Goal: Task Accomplishment & Management: Manage account settings

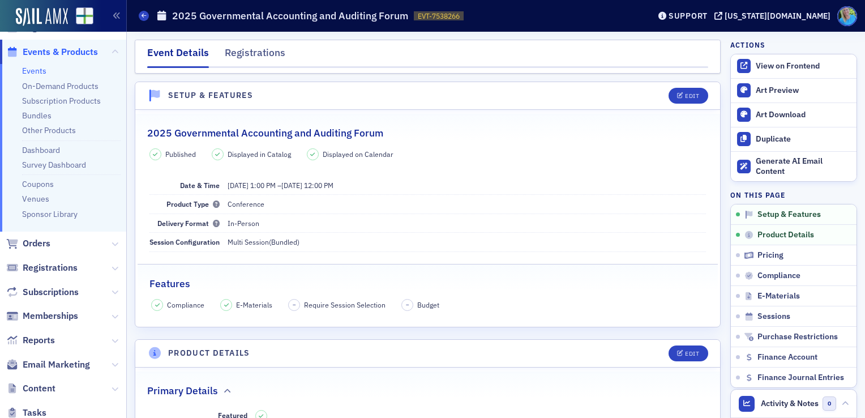
scroll to position [113, 0]
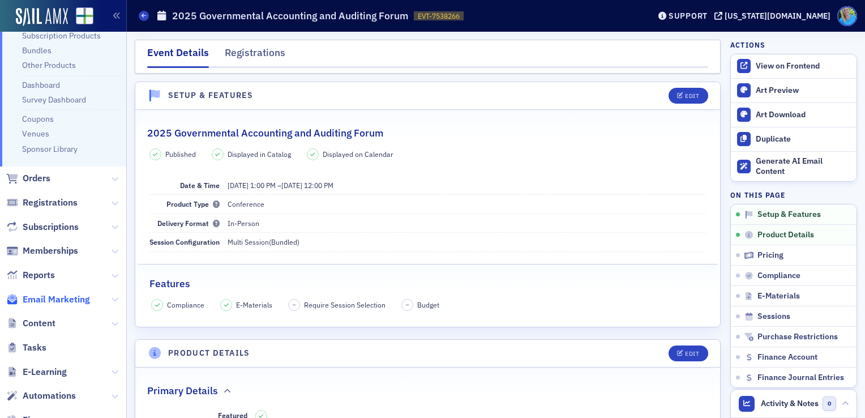
click at [45, 298] on span "Email Marketing" at bounding box center [56, 299] width 67 height 12
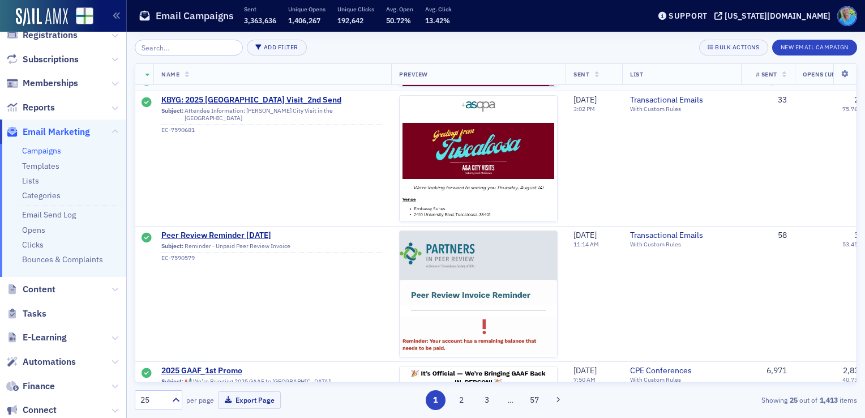
scroll to position [2547, 0]
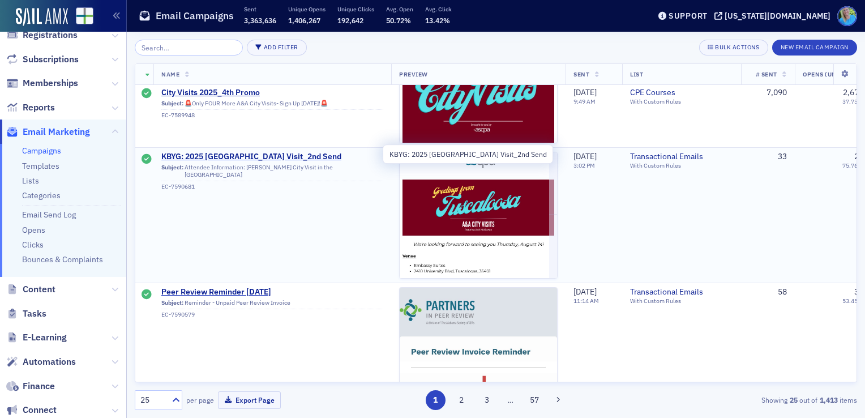
click at [301, 153] on span "KBYG: 2025 [GEOGRAPHIC_DATA] Visit_2nd Send" at bounding box center [272, 157] width 222 height 10
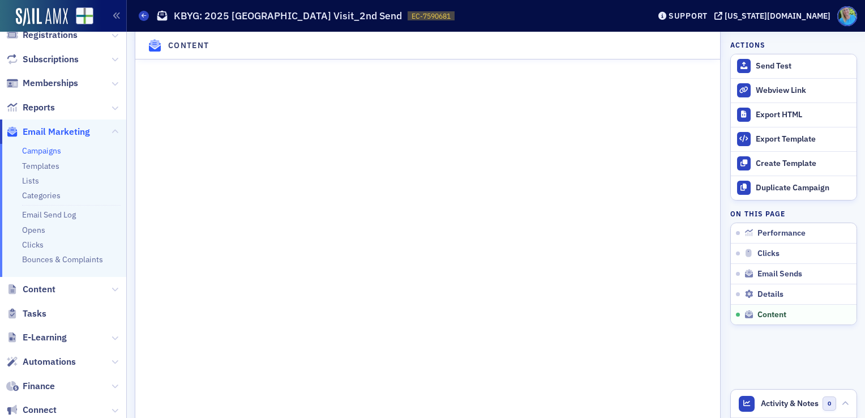
scroll to position [1415, 0]
click at [40, 148] on link "Campaigns" at bounding box center [41, 150] width 39 height 10
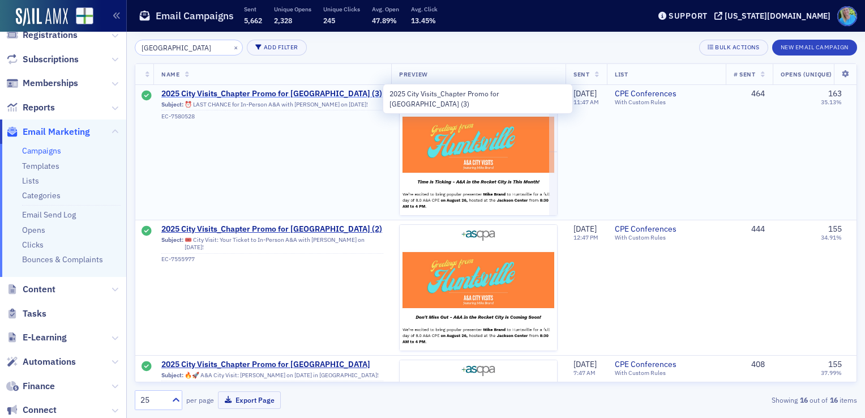
type input "[GEOGRAPHIC_DATA]"
click at [316, 96] on span "2025 City Visits_Chapter Promo for [GEOGRAPHIC_DATA] (3)" at bounding box center [272, 94] width 222 height 10
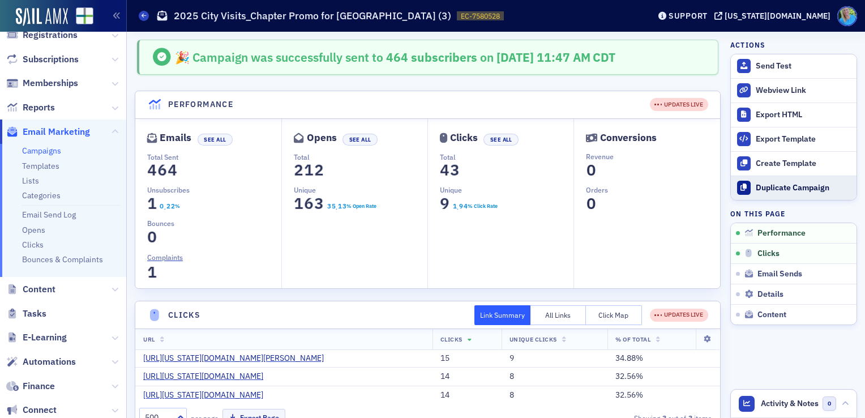
click at [774, 191] on div "Duplicate Campaign" at bounding box center [803, 188] width 95 height 10
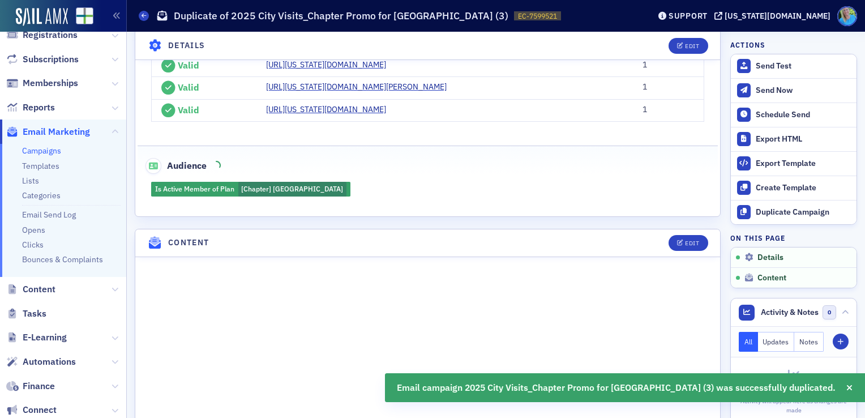
scroll to position [396, 0]
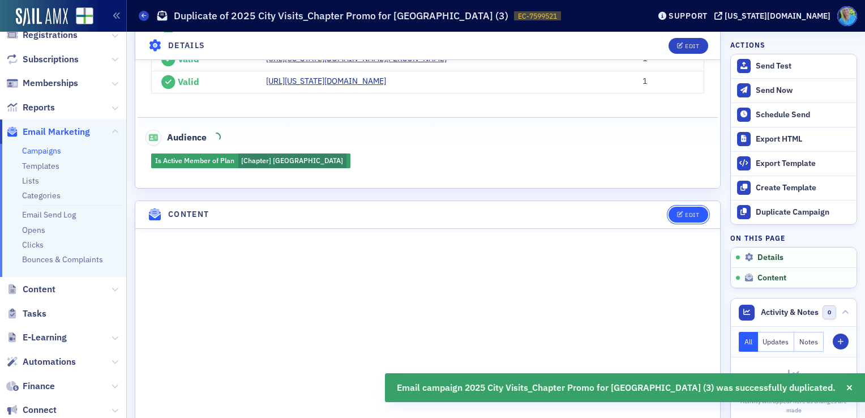
click at [685, 218] on div "Edit" at bounding box center [692, 215] width 14 height 6
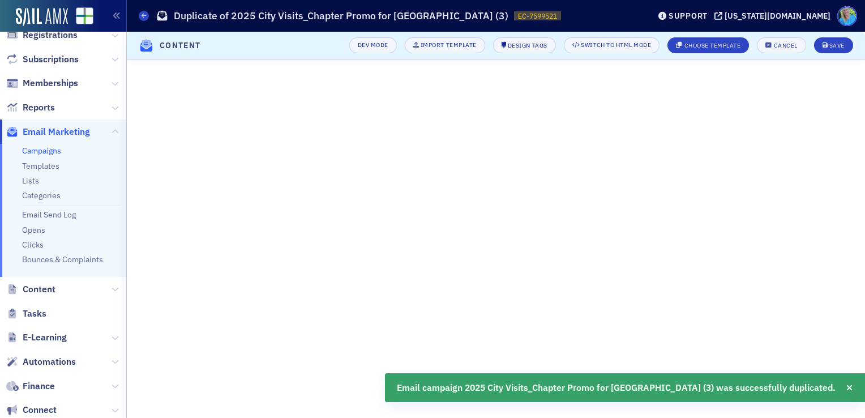
scroll to position [192, 0]
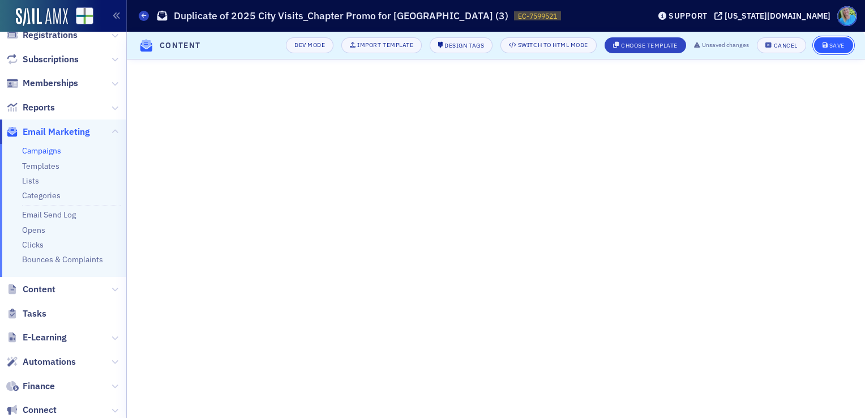
click at [828, 49] on button "Save" at bounding box center [833, 45] width 39 height 16
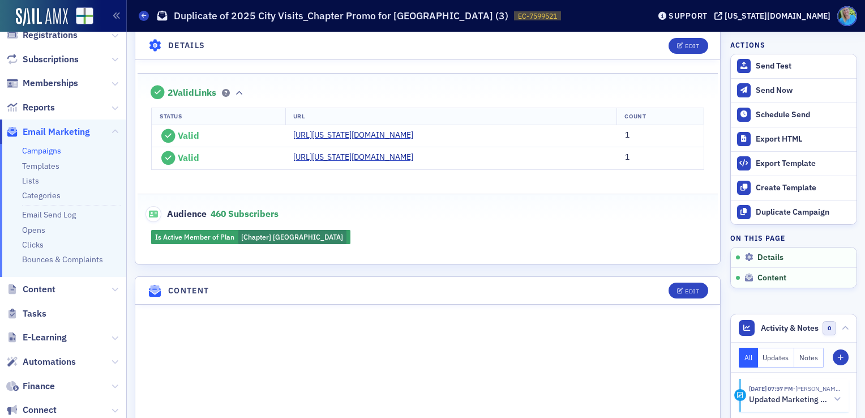
scroll to position [250, 0]
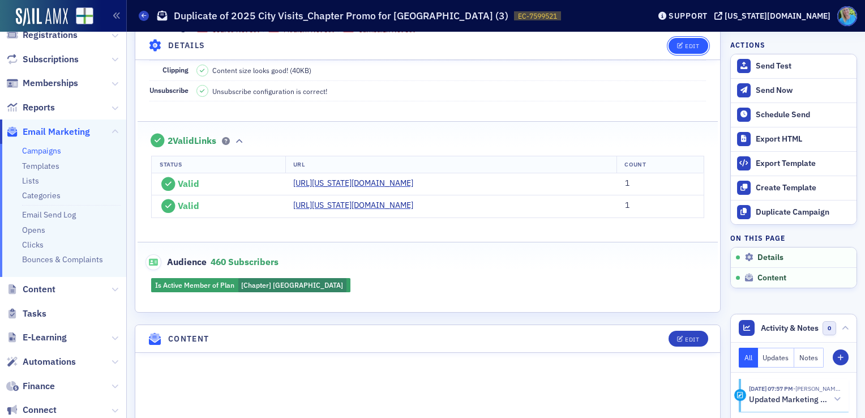
click at [675, 48] on button "Edit" at bounding box center [687, 45] width 39 height 16
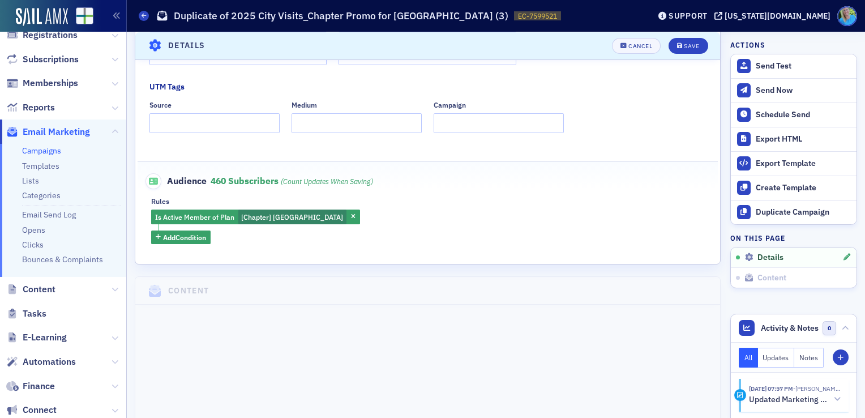
scroll to position [335, 0]
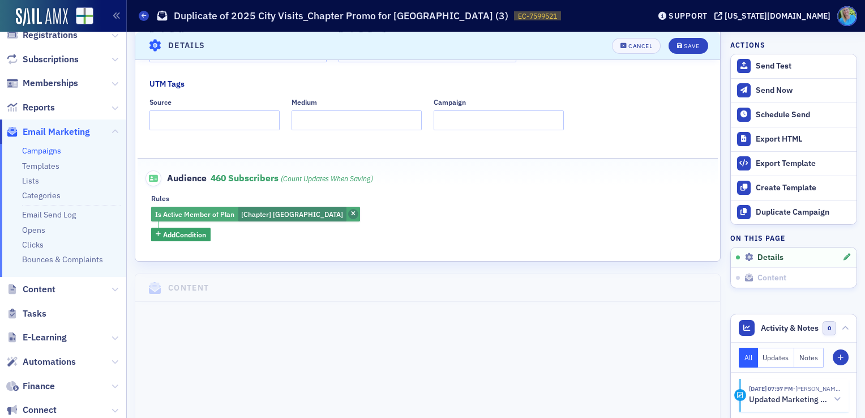
click at [351, 214] on icon "button" at bounding box center [353, 214] width 5 height 6
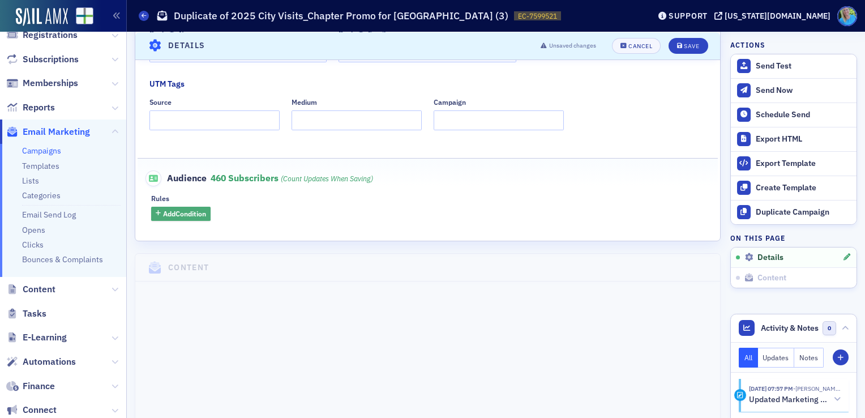
click at [200, 216] on span "Add Condition" at bounding box center [184, 213] width 43 height 10
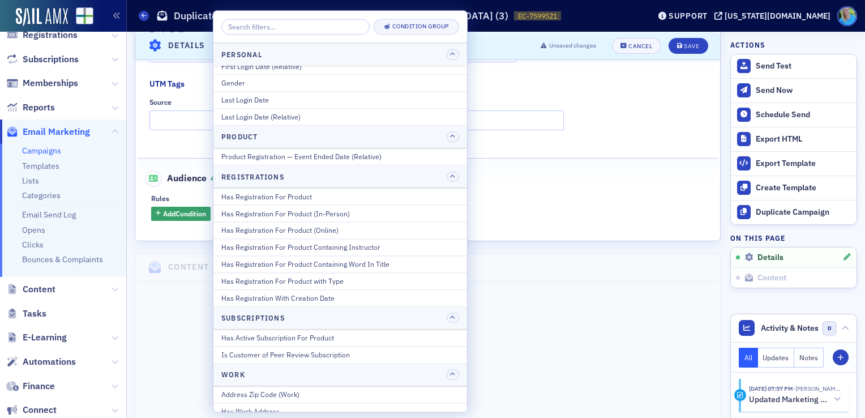
scroll to position [1433, 0]
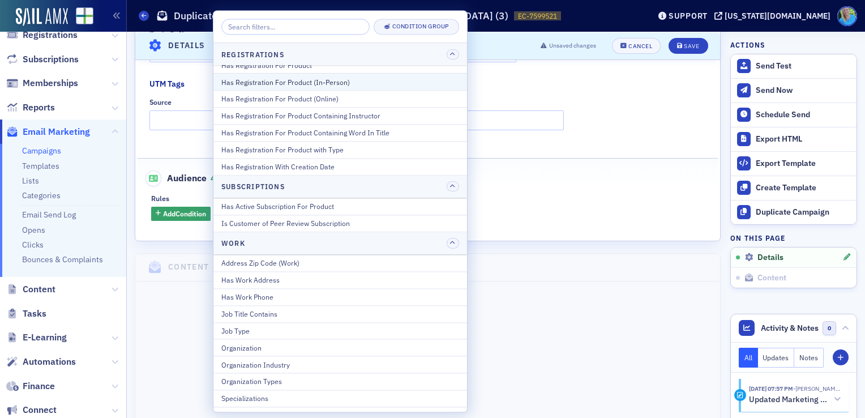
click at [317, 77] on div "Has Registration For Product (In-Person)" at bounding box center [340, 82] width 238 height 10
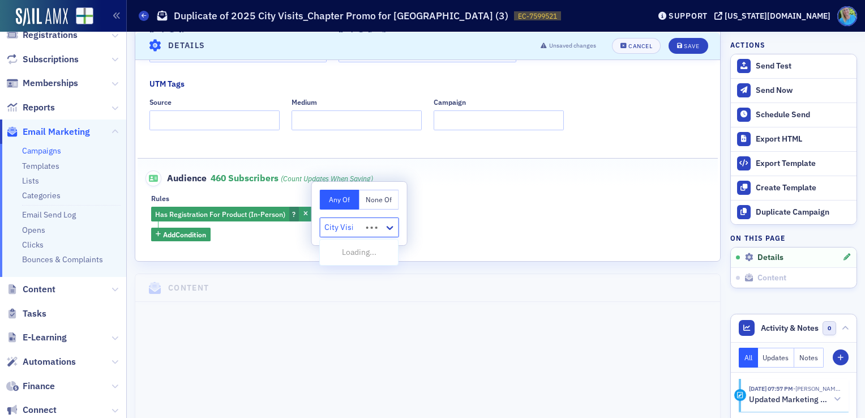
type input "City Visit"
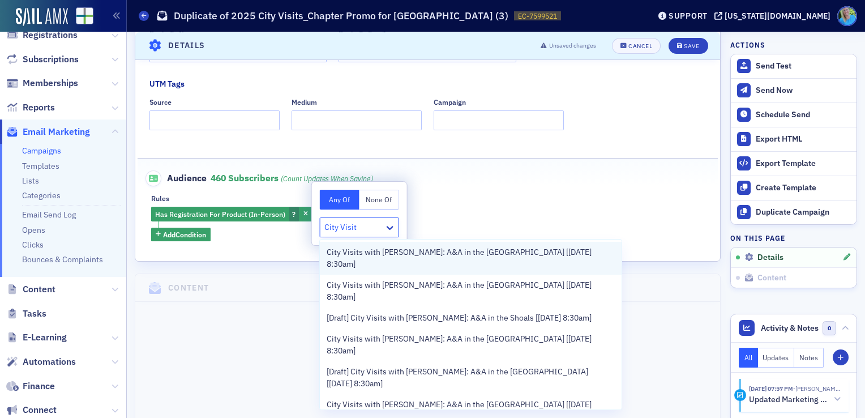
click at [350, 252] on span "City Visits with [PERSON_NAME]: A&A in the [GEOGRAPHIC_DATA] [[DATE] 8:30am]" at bounding box center [471, 258] width 288 height 24
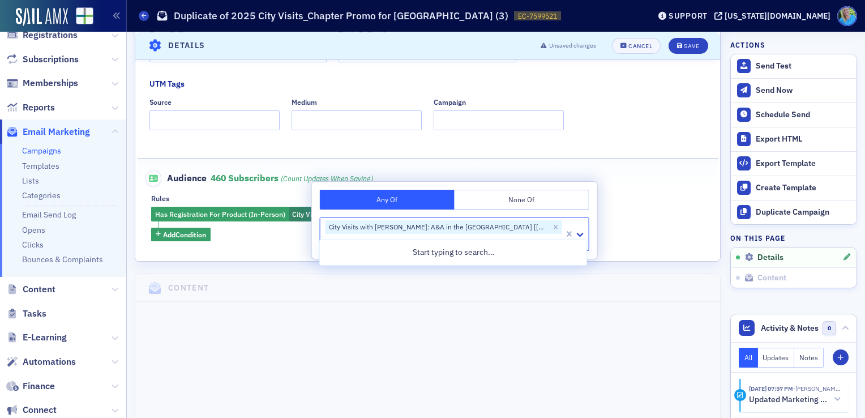
click at [637, 198] on div "Rules" at bounding box center [427, 198] width 553 height 8
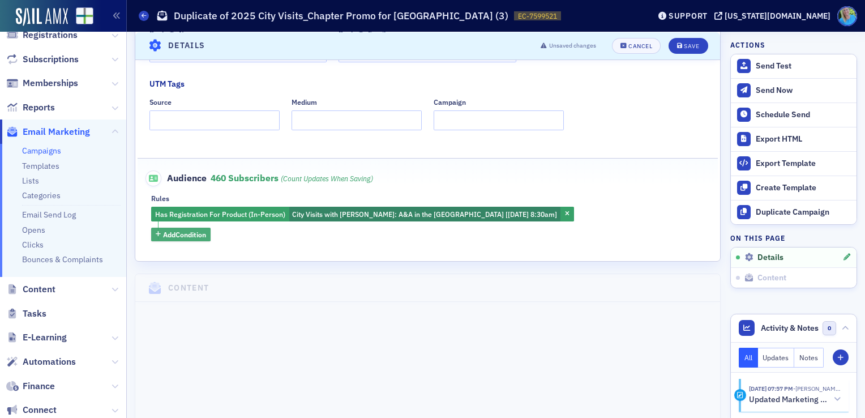
click at [200, 233] on span "Add Condition" at bounding box center [184, 234] width 43 height 10
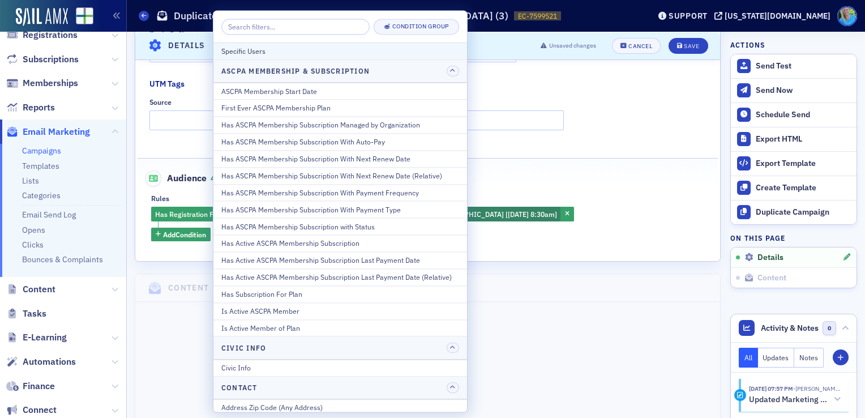
click at [276, 55] on div "Specific Users" at bounding box center [340, 51] width 238 height 10
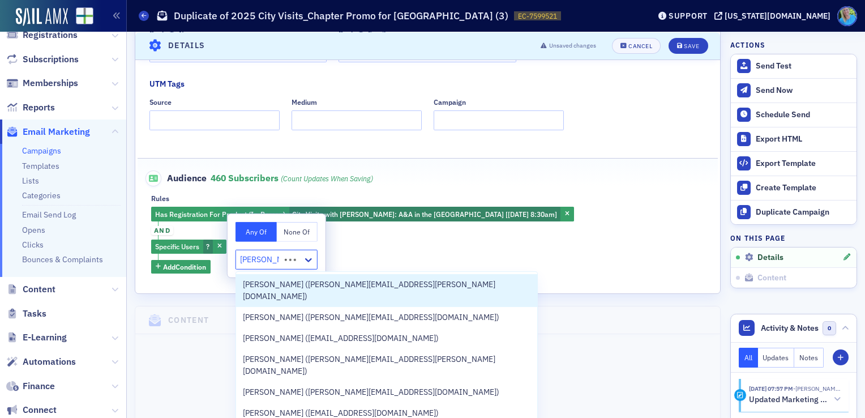
type input "[PERSON_NAME]"
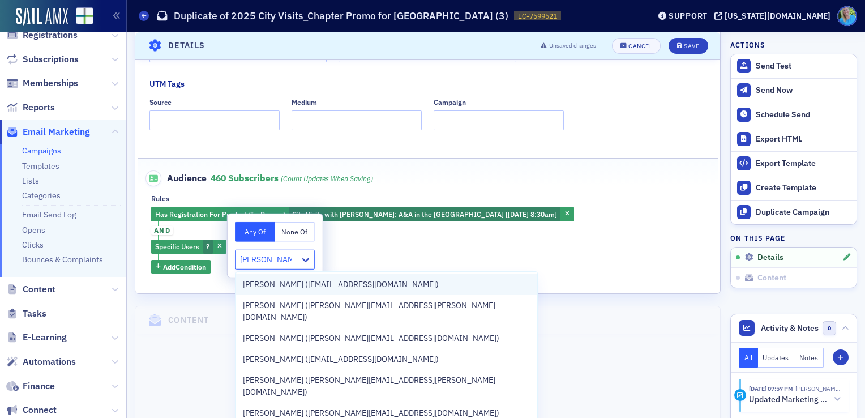
click at [331, 280] on span "[PERSON_NAME] ([EMAIL_ADDRESS][DOMAIN_NAME])" at bounding box center [341, 284] width 196 height 12
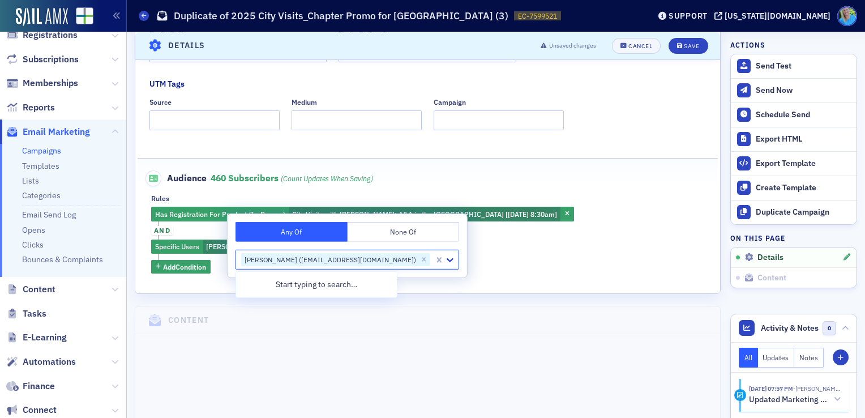
click at [578, 252] on div "Has Registration For Product (In-Person) City Visits with [PERSON_NAME]: A&A in…" at bounding box center [427, 240] width 553 height 67
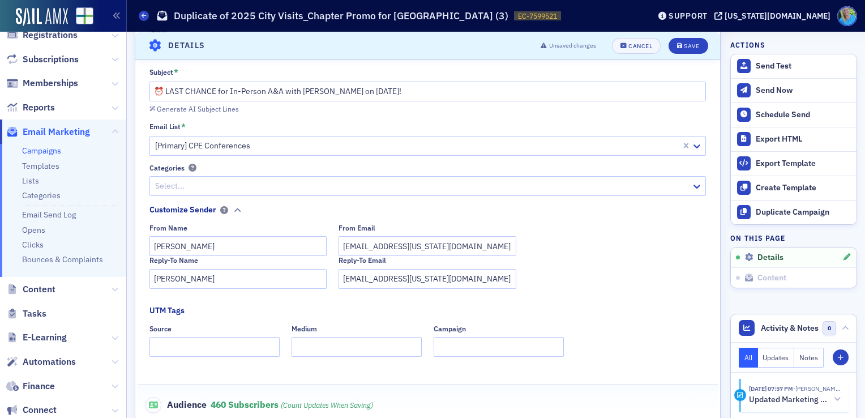
scroll to position [52, 0]
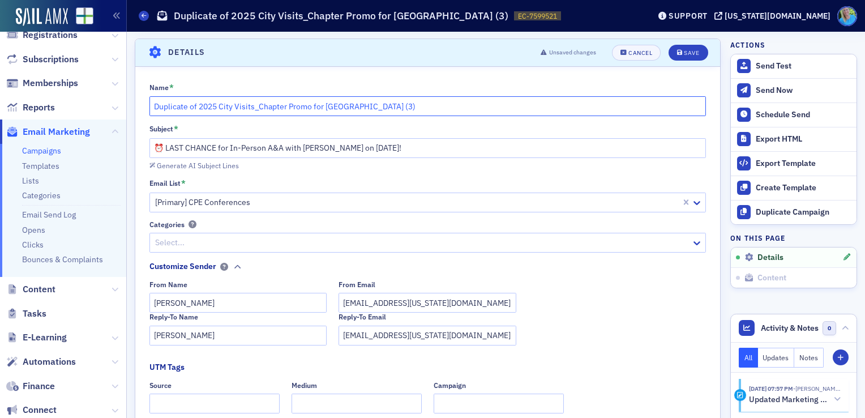
drag, startPoint x: 197, startPoint y: 104, endPoint x: 142, endPoint y: 104, distance: 54.9
click at [142, 104] on div "Name * Duplicate of 2025 City Visits_Chapter Promo for [GEOGRAPHIC_DATA] (3) Su…" at bounding box center [427, 320] width 585 height 474
click at [205, 105] on input "2025 City Visits_Chapter Promo for [GEOGRAPHIC_DATA] (3)" at bounding box center [427, 106] width 557 height 20
click at [210, 106] on input "2025 City Visits_Chapter Promo for [GEOGRAPHIC_DATA] (3)" at bounding box center [427, 106] width 557 height 20
click at [210, 102] on input "2025 City Visits_Chapter Promo for [GEOGRAPHIC_DATA] (3)" at bounding box center [427, 106] width 557 height 20
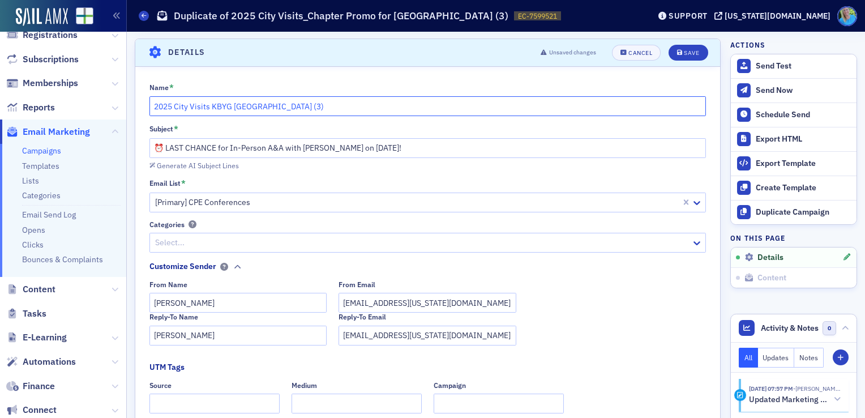
click at [292, 105] on input "2025 City Visits KBYG [GEOGRAPHIC_DATA] (3)" at bounding box center [427, 106] width 557 height 20
type input "2025 City Visits KBYG [GEOGRAPHIC_DATA]"
click at [168, 146] on input "⏰ LAST CHANCE for In-Person A&A with [PERSON_NAME] on [DATE]!" at bounding box center [427, 148] width 557 height 20
click at [166, 145] on input "⏰ LAST CHANCE for In-Person A&A with [PERSON_NAME] on [DATE]!" at bounding box center [427, 148] width 557 height 20
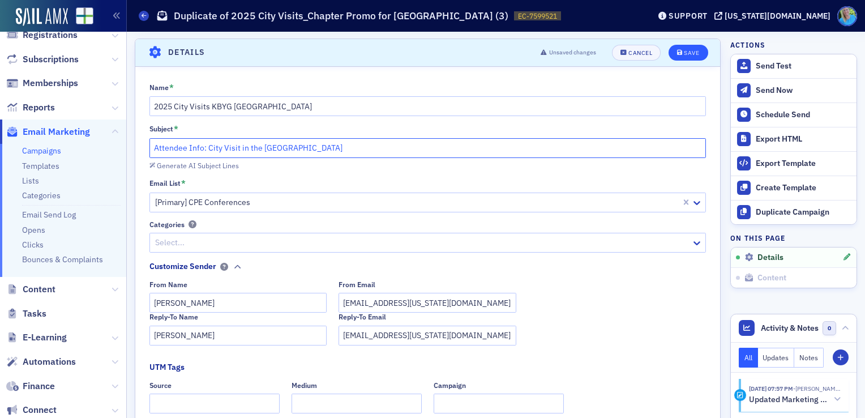
type input "Attendee Info: City Visit in the [GEOGRAPHIC_DATA]"
click at [684, 54] on div "Save" at bounding box center [691, 53] width 15 height 6
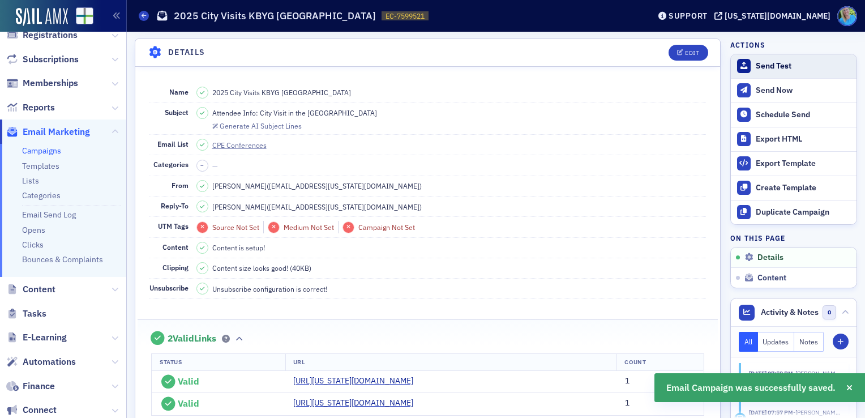
click at [774, 66] on div "Send Test" at bounding box center [803, 66] width 95 height 10
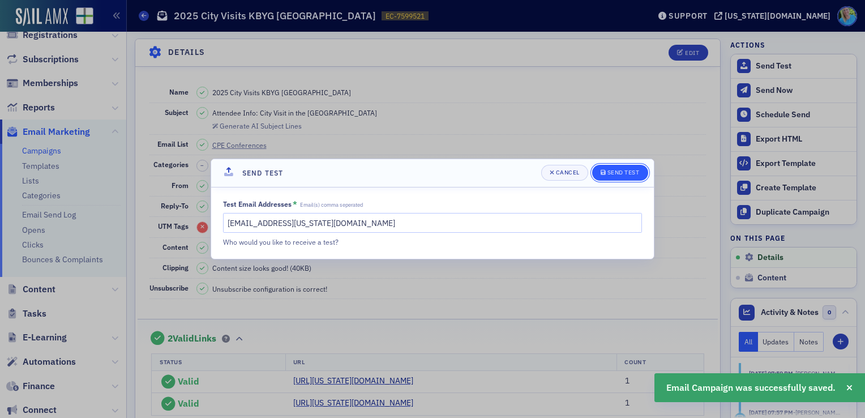
click at [628, 174] on div "Send Test" at bounding box center [623, 172] width 32 height 6
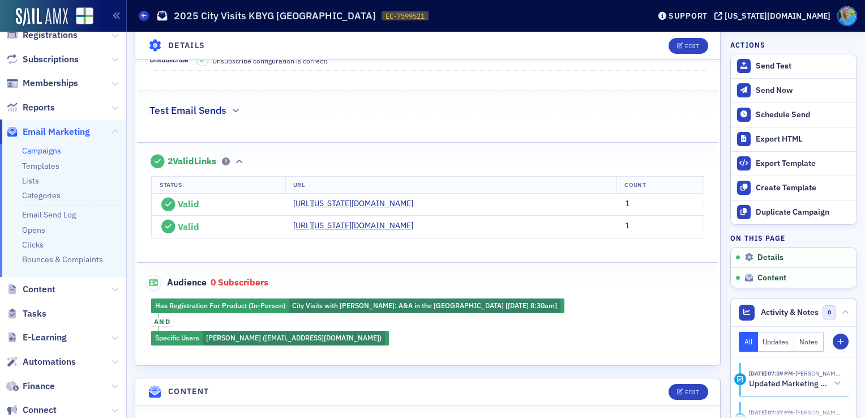
scroll to position [278, 0]
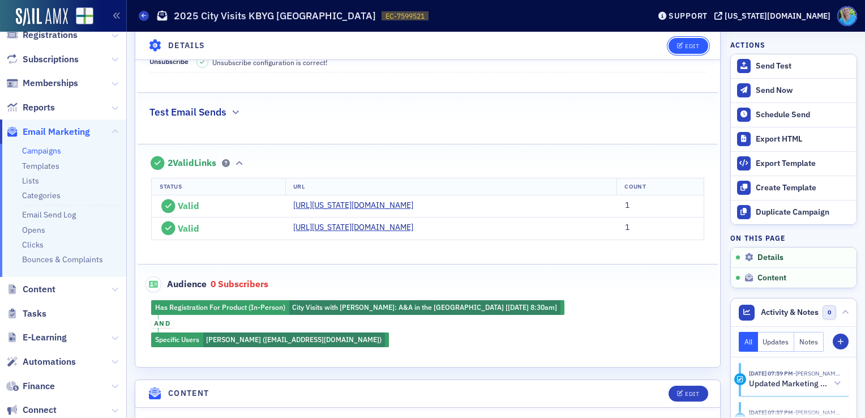
click at [677, 47] on span "Edit" at bounding box center [688, 45] width 22 height 6
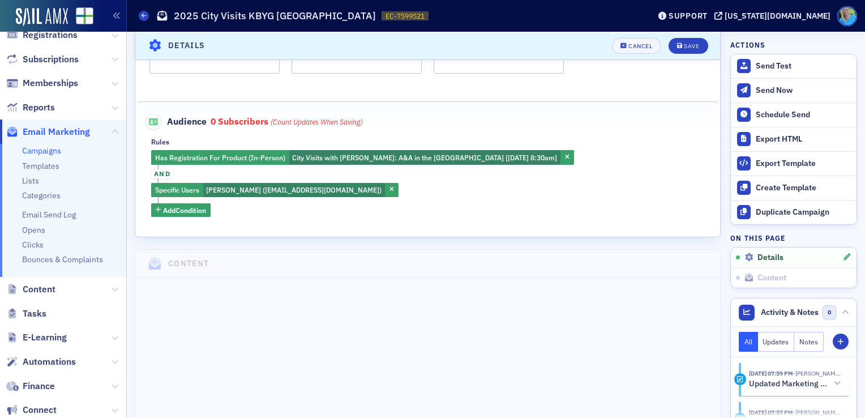
scroll to position [392, 0]
click at [164, 165] on span "and" at bounding box center [162, 174] width 22 height 18
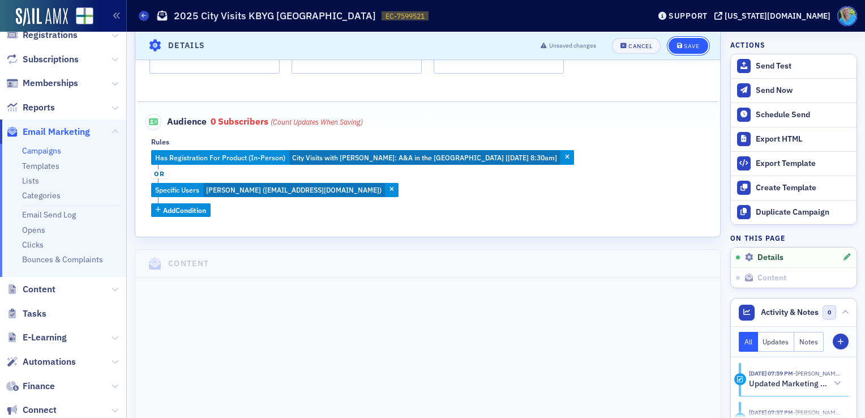
click at [684, 40] on button "Save" at bounding box center [687, 45] width 39 height 16
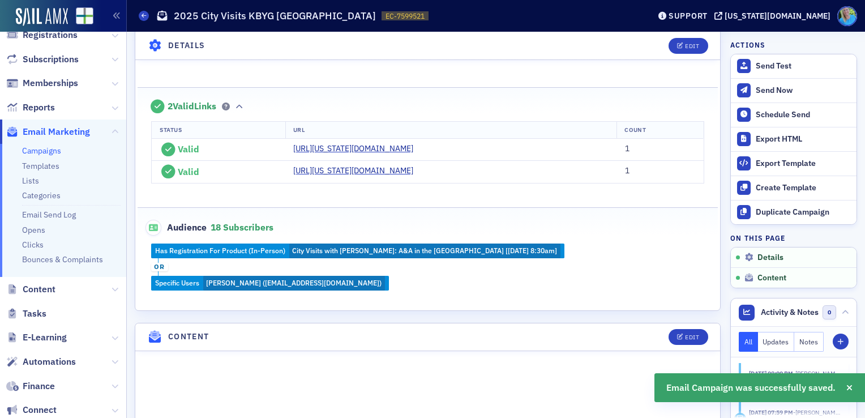
scroll to position [335, 0]
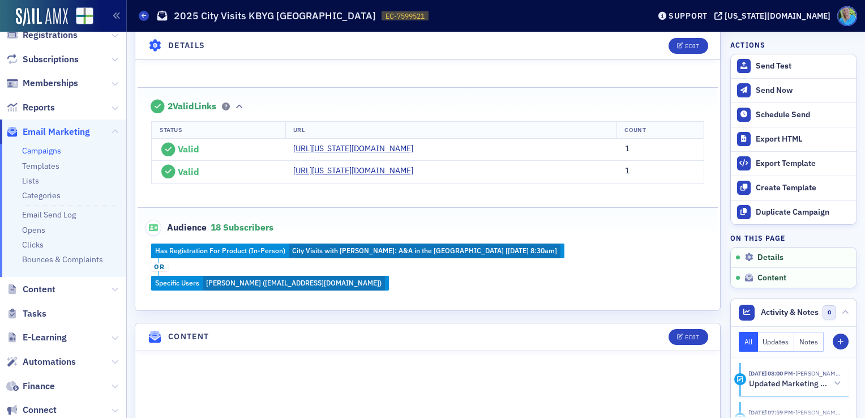
click at [245, 255] on div "Has Registration For Product (In-Person) City Visits with [PERSON_NAME]: A&A in…" at bounding box center [428, 266] width 581 height 47
click at [247, 248] on div "Has Registration For Product (In-Person) City Visits with [PERSON_NAME]: A&A in…" at bounding box center [428, 266] width 581 height 47
click at [685, 48] on div "Edit" at bounding box center [692, 45] width 14 height 6
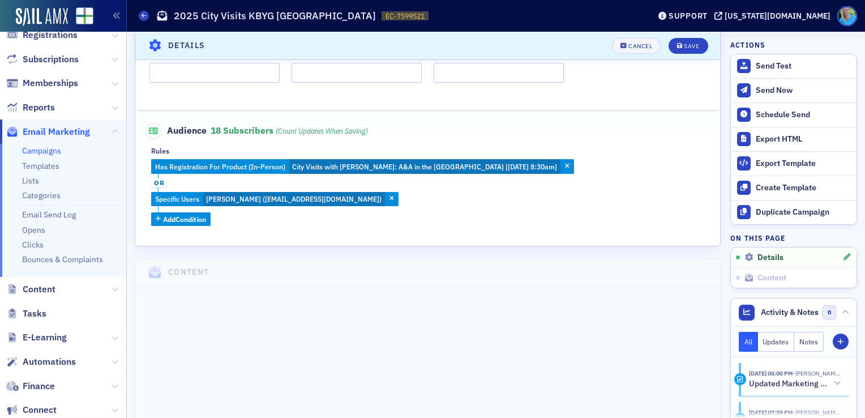
scroll to position [392, 0]
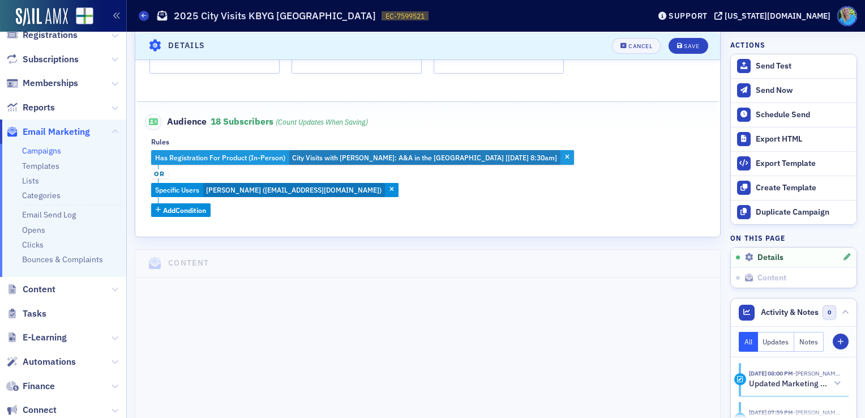
click at [301, 151] on span "City Visits with [PERSON_NAME]: A&A in the [GEOGRAPHIC_DATA] [[DATE] 8:30am]" at bounding box center [424, 157] width 271 height 15
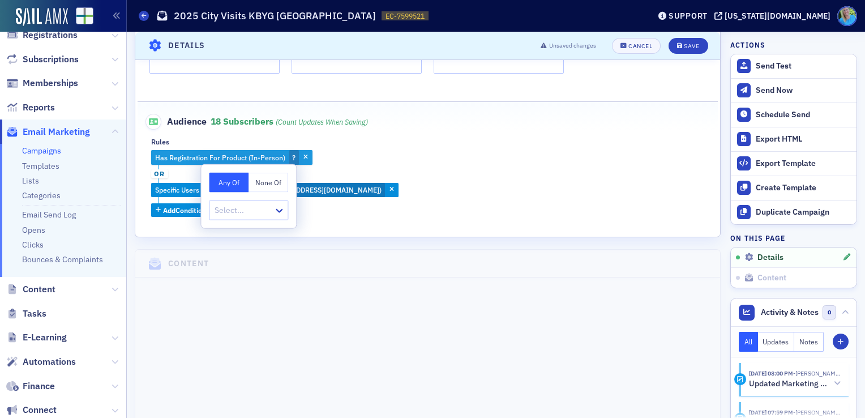
click at [310, 159] on div "Has Registration For Product (In-Person) ?" at bounding box center [231, 157] width 161 height 15
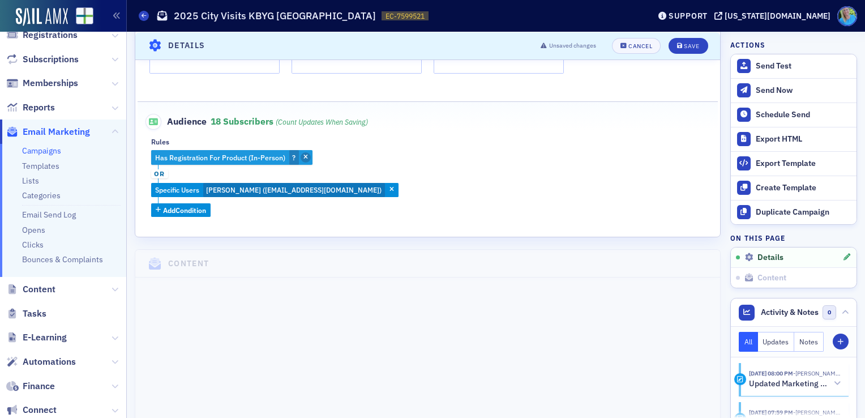
click at [304, 155] on icon "button" at bounding box center [305, 158] width 5 height 6
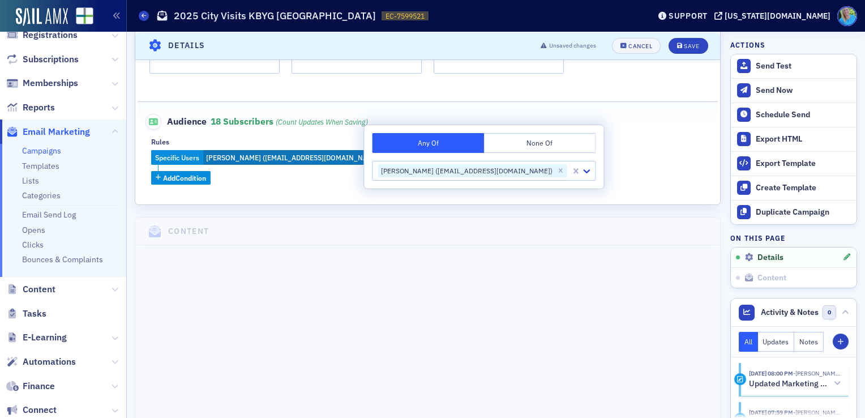
click at [316, 180] on div "Specific Users [PERSON_NAME] ([EMAIL_ADDRESS][DOMAIN_NAME]) Add Condition" at bounding box center [427, 167] width 553 height 35
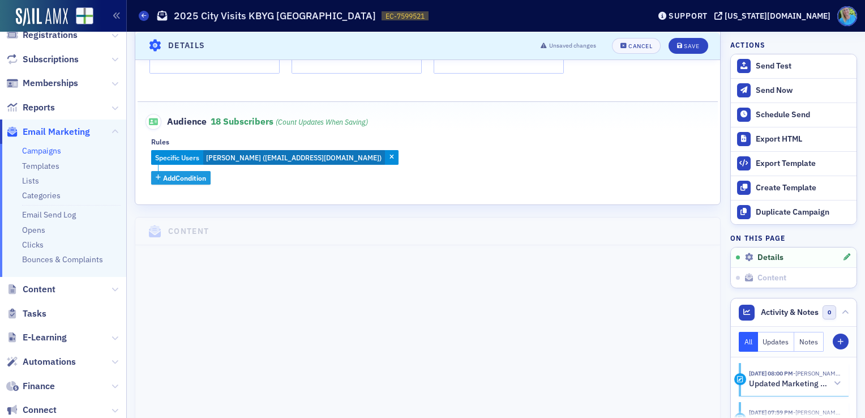
click at [192, 175] on span "Add Condition" at bounding box center [184, 178] width 43 height 10
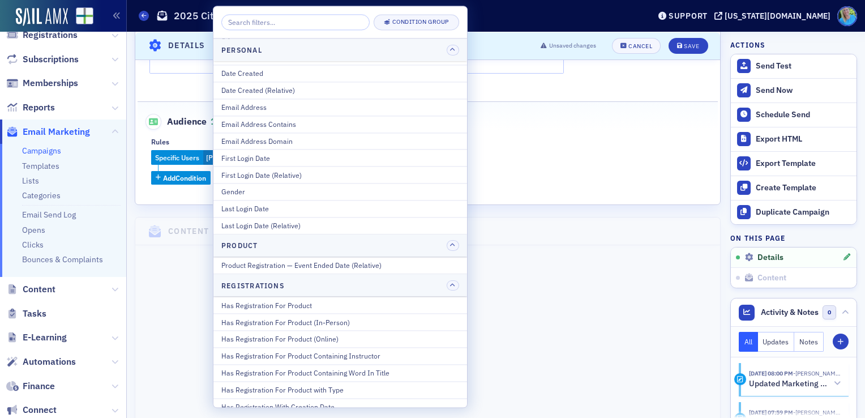
scroll to position [1302, 0]
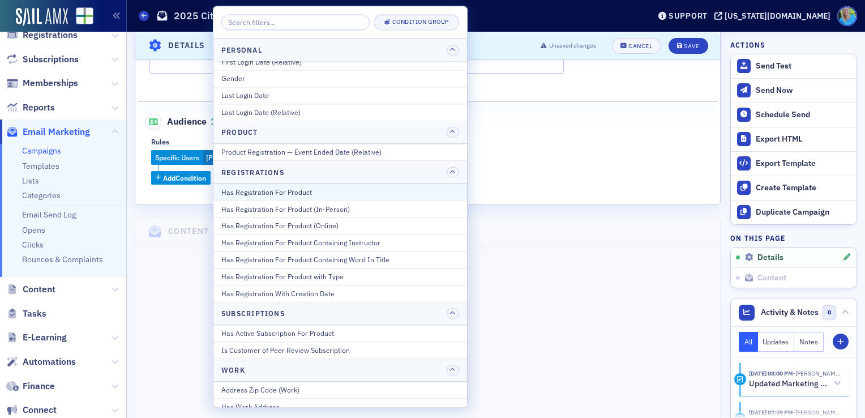
click at [348, 187] on div "Has Registration For Product" at bounding box center [340, 192] width 238 height 10
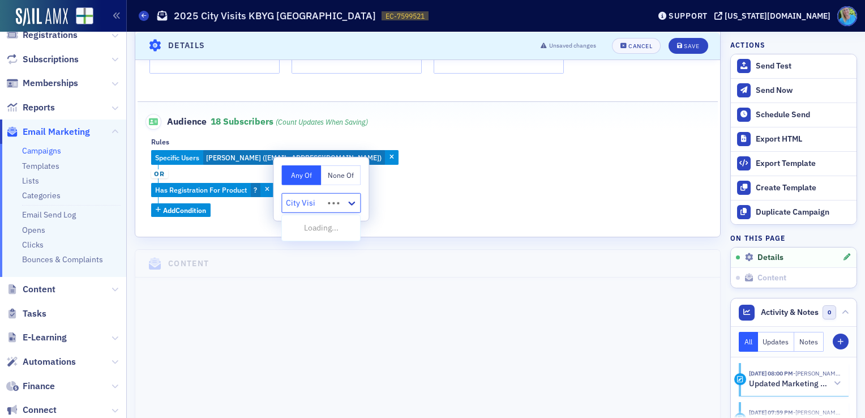
type input "City Visit"
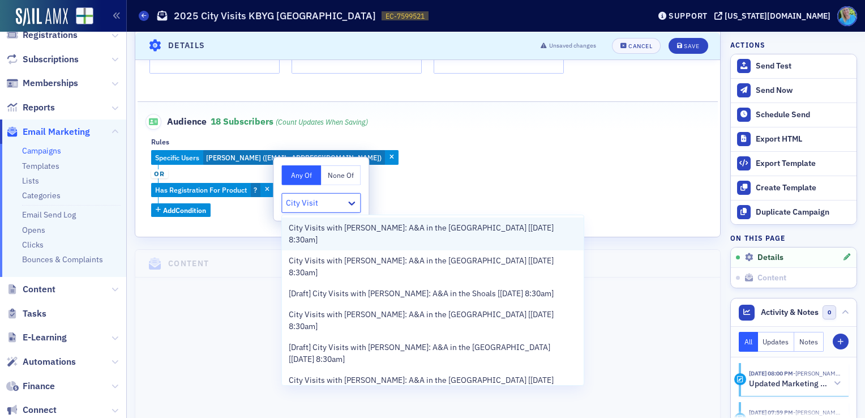
click at [344, 225] on span "City Visits with [PERSON_NAME]: A&A in the [GEOGRAPHIC_DATA] [[DATE] 8:30am]" at bounding box center [433, 234] width 288 height 24
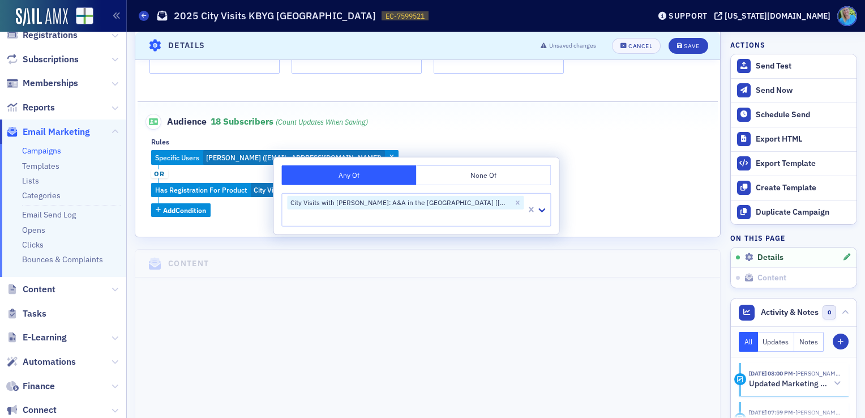
click at [604, 177] on div "Specific Users [PERSON_NAME] ([EMAIL_ADDRESS][DOMAIN_NAME]) or Has Registration…" at bounding box center [427, 183] width 553 height 67
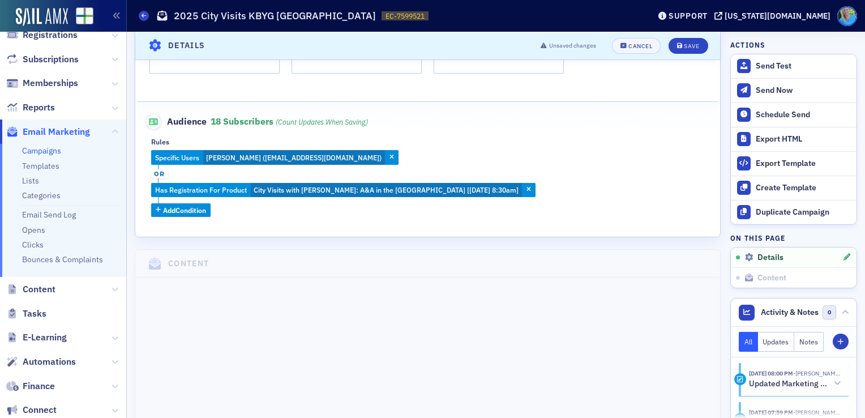
click at [154, 171] on span "or" at bounding box center [159, 173] width 17 height 9
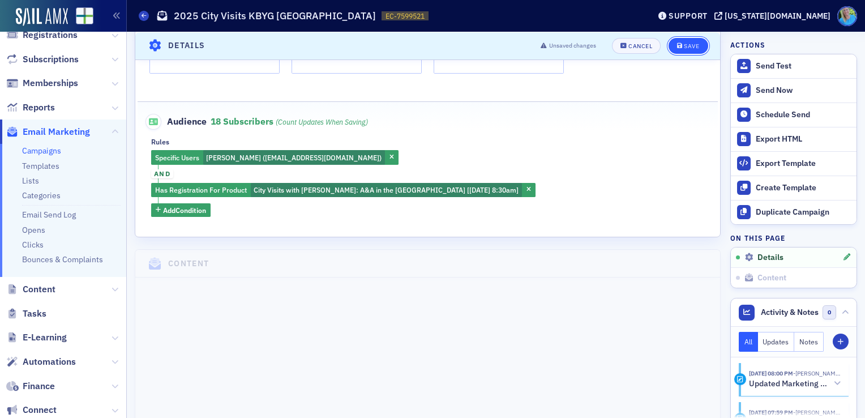
click at [677, 46] on icon "submit" at bounding box center [680, 45] width 6 height 6
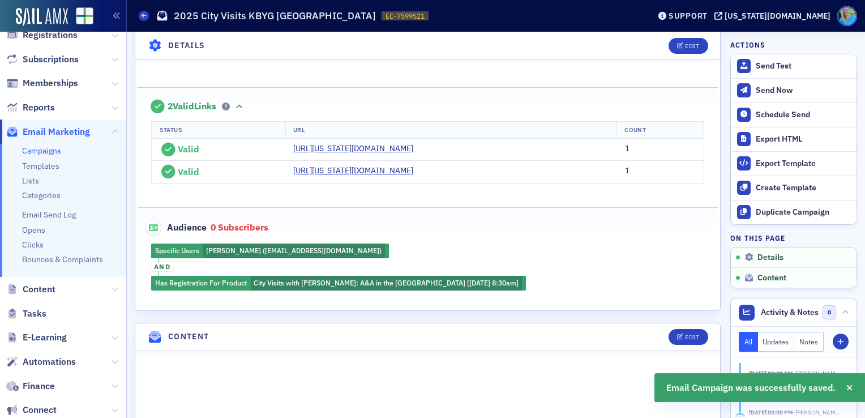
scroll to position [335, 0]
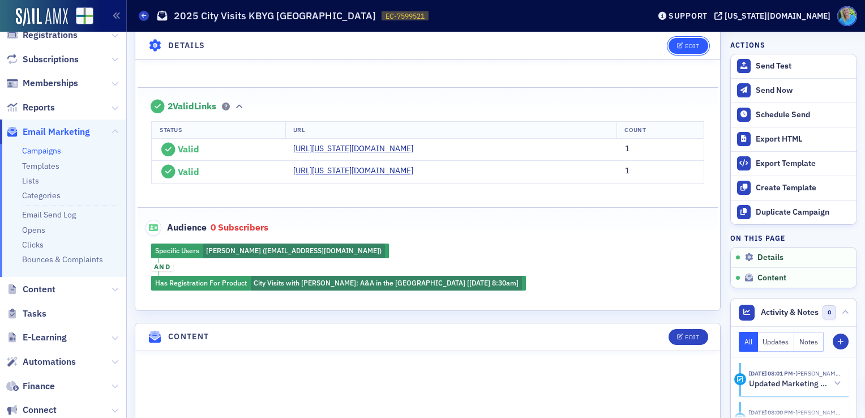
click at [677, 47] on icon "button" at bounding box center [680, 45] width 7 height 6
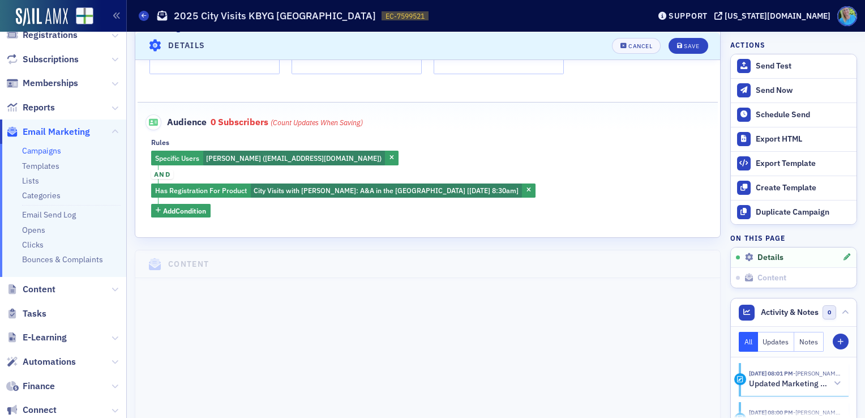
scroll to position [392, 0]
click at [387, 156] on span "button" at bounding box center [392, 157] width 10 height 10
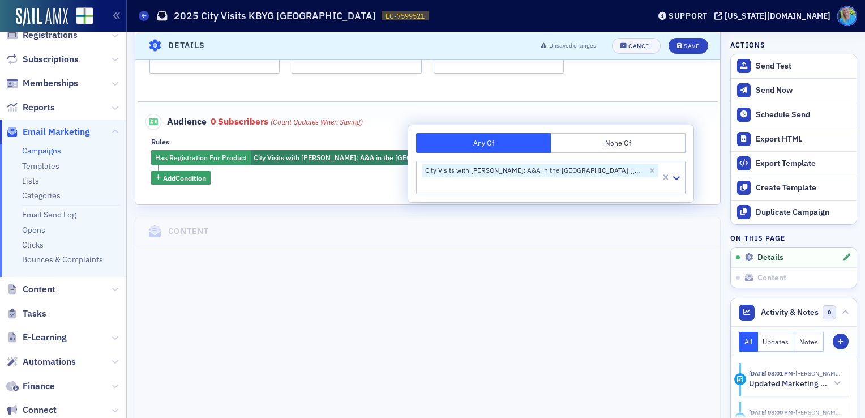
click at [404, 119] on div "Audience 0 Subscribers (count updates when saving)" at bounding box center [427, 116] width 557 height 28
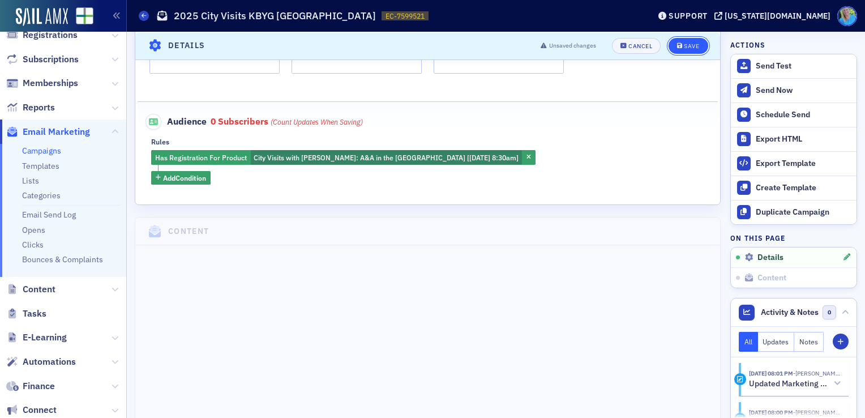
click at [677, 44] on icon "submit" at bounding box center [680, 45] width 6 height 6
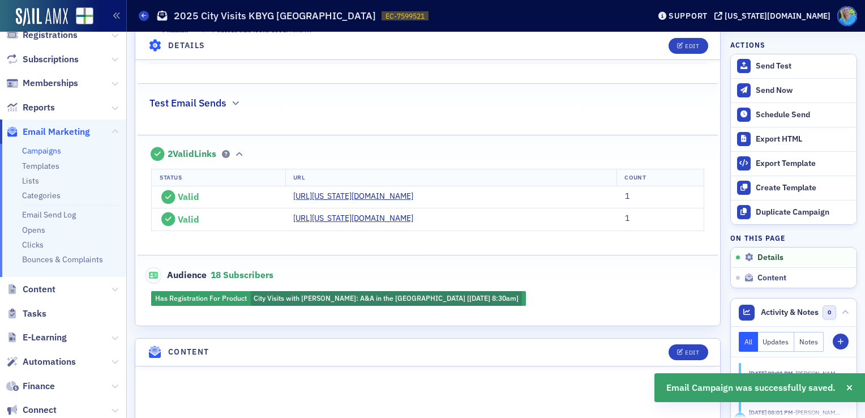
scroll to position [335, 0]
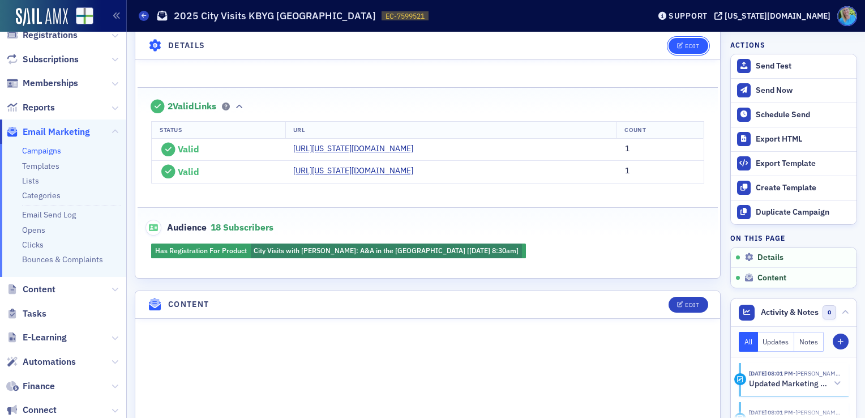
click at [668, 50] on button "Edit" at bounding box center [687, 45] width 39 height 16
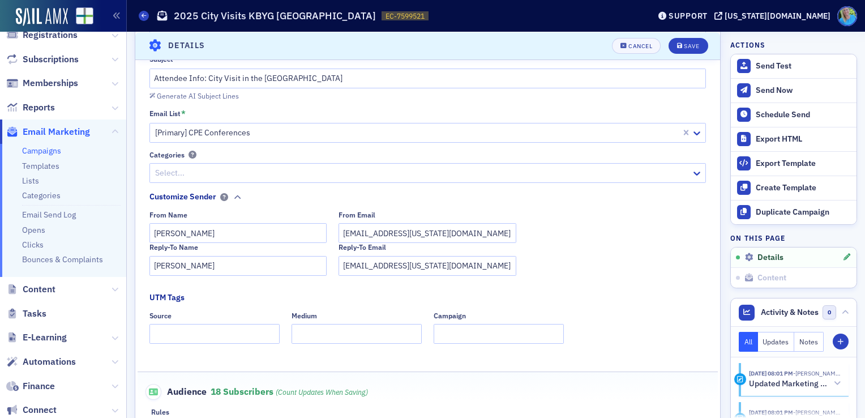
scroll to position [109, 0]
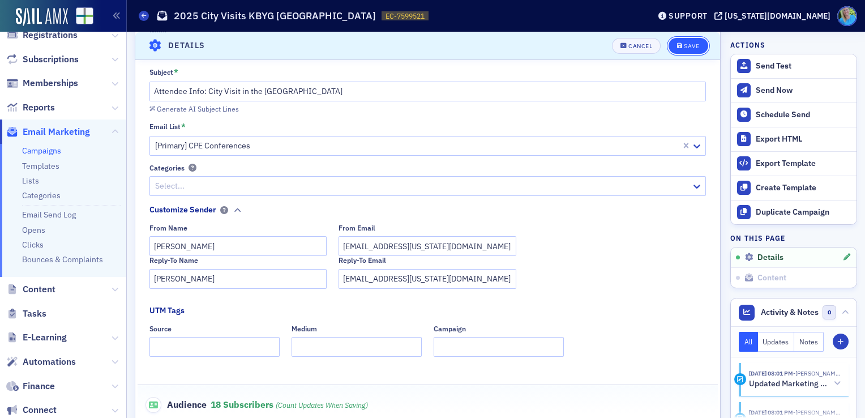
click at [668, 45] on button "Save" at bounding box center [687, 45] width 39 height 16
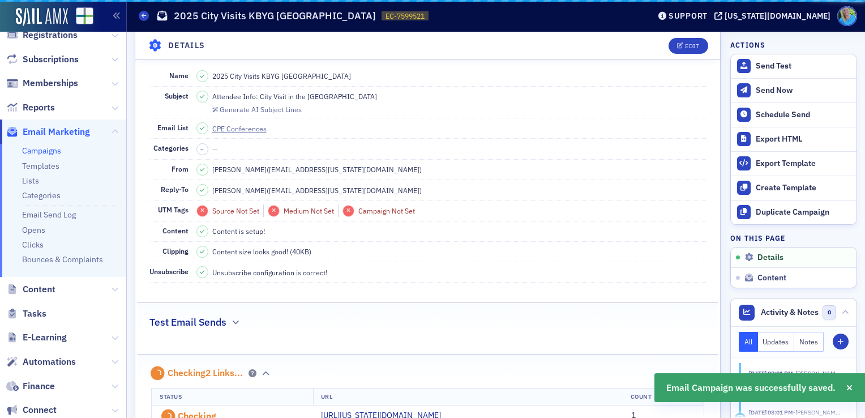
scroll to position [52, 0]
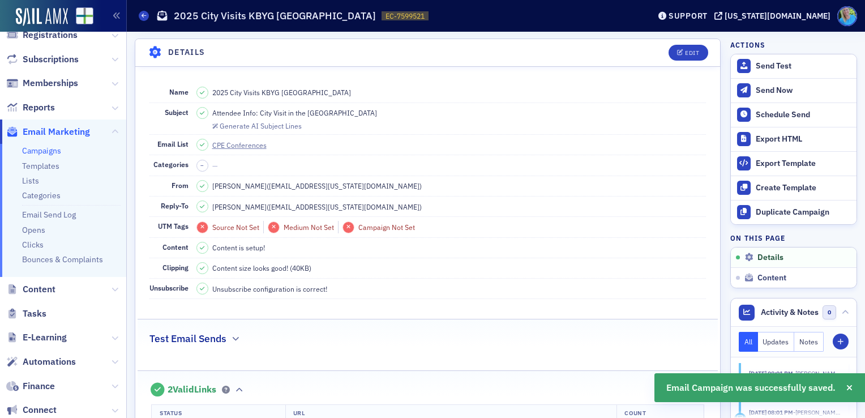
click at [44, 150] on link "Campaigns" at bounding box center [41, 150] width 39 height 10
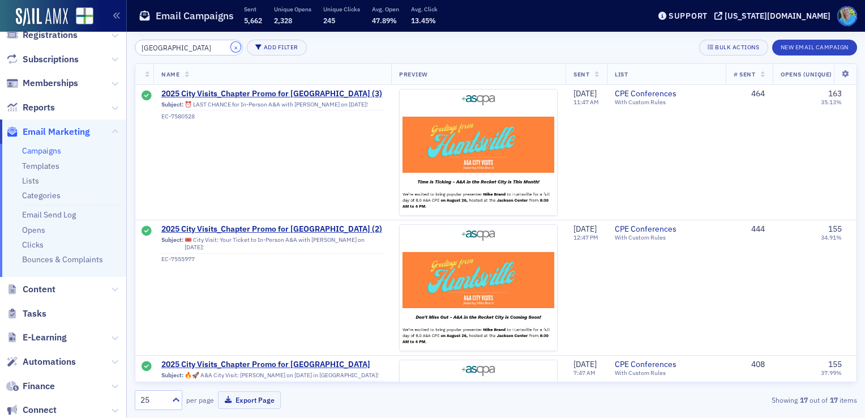
click at [231, 46] on button "×" at bounding box center [236, 47] width 10 height 10
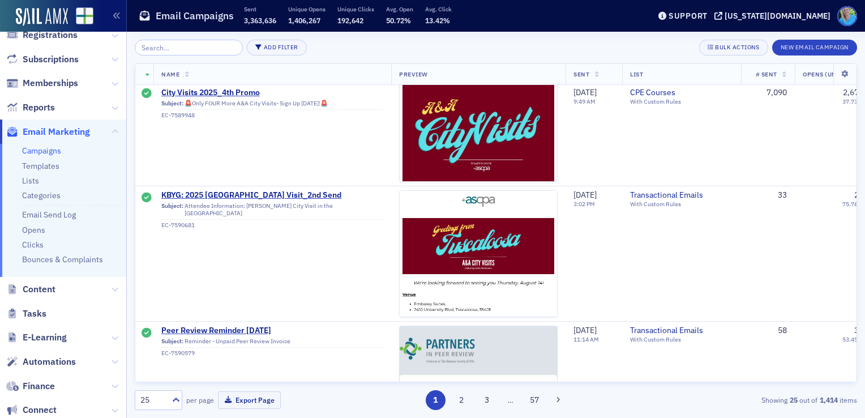
scroll to position [2660, 0]
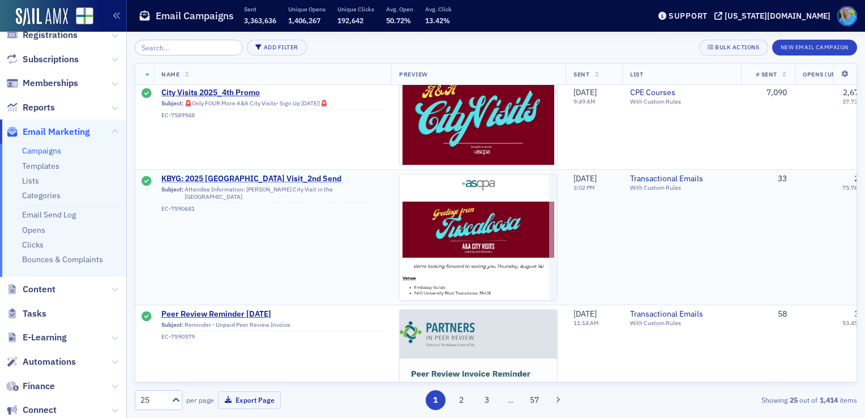
click at [297, 174] on span "KBYG: 2025 [GEOGRAPHIC_DATA] Visit_2nd Send" at bounding box center [272, 179] width 222 height 10
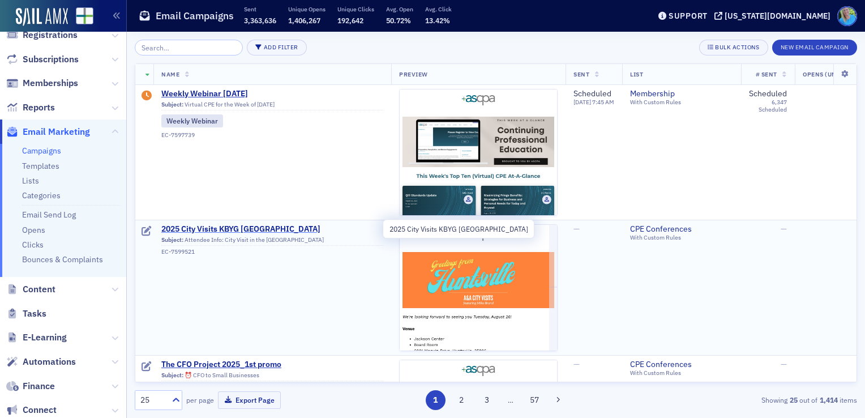
click at [235, 229] on span "2025 City Visits KBYG [GEOGRAPHIC_DATA]" at bounding box center [272, 229] width 222 height 10
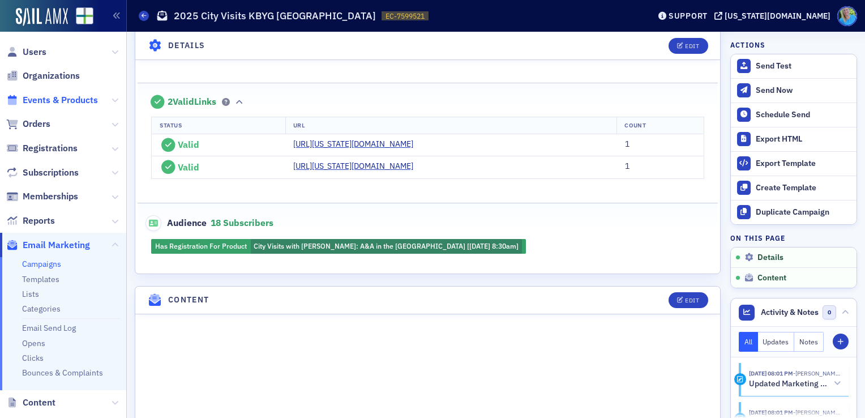
click at [41, 101] on span "Events & Products" at bounding box center [60, 100] width 75 height 12
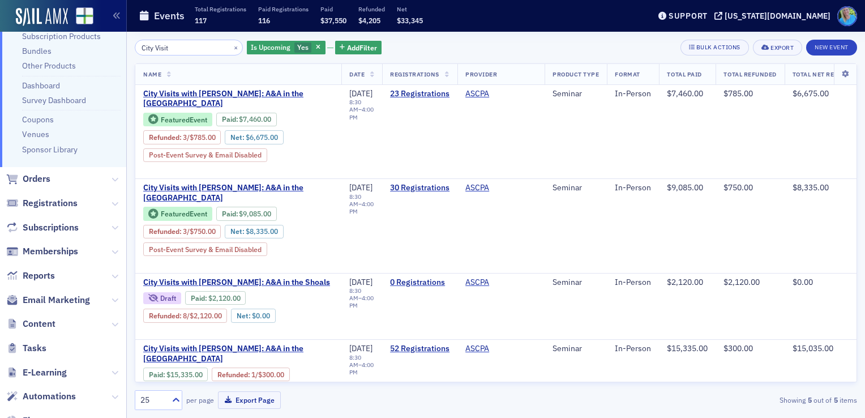
scroll to position [113, 0]
type input "City Visit"
click at [74, 298] on span "Email Marketing" at bounding box center [56, 299] width 67 height 12
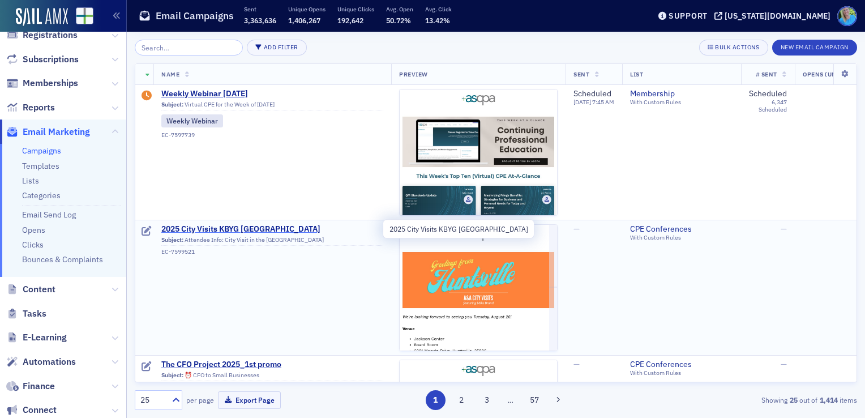
click at [256, 230] on span "2025 City Visits KBYG [GEOGRAPHIC_DATA]" at bounding box center [272, 229] width 222 height 10
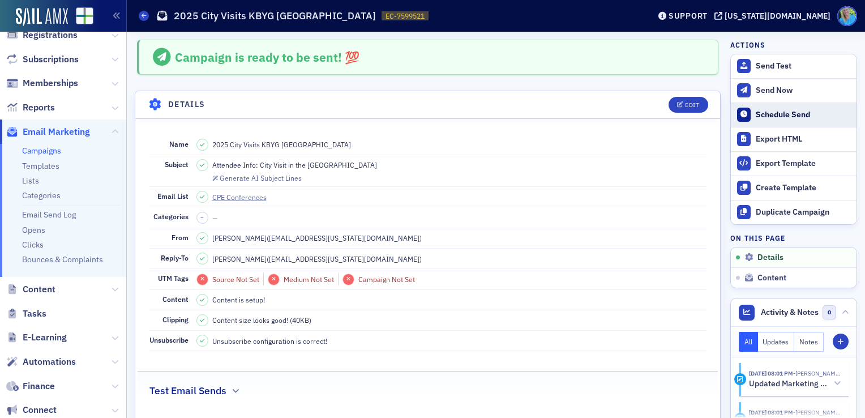
click at [756, 111] on div "Schedule Send" at bounding box center [803, 115] width 95 height 10
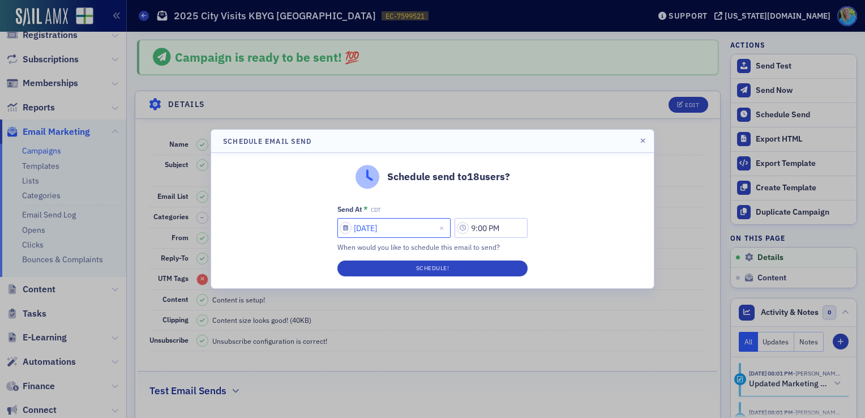
click at [422, 221] on input "[DATE]" at bounding box center [393, 228] width 113 height 20
select select "7"
select select "2025"
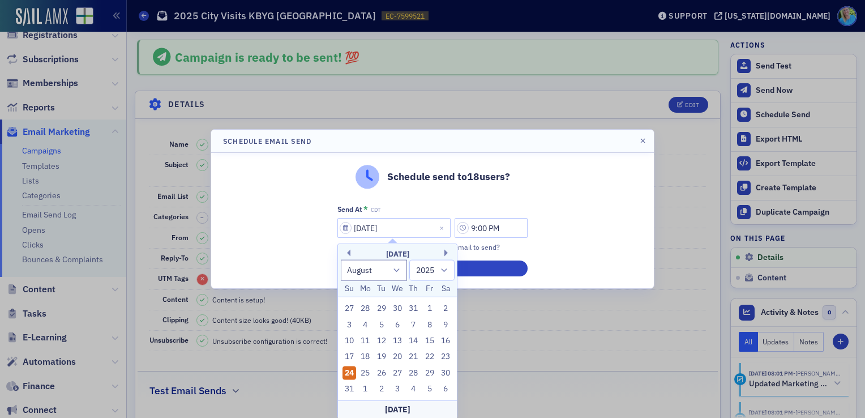
click at [355, 371] on div "24" at bounding box center [349, 373] width 14 height 14
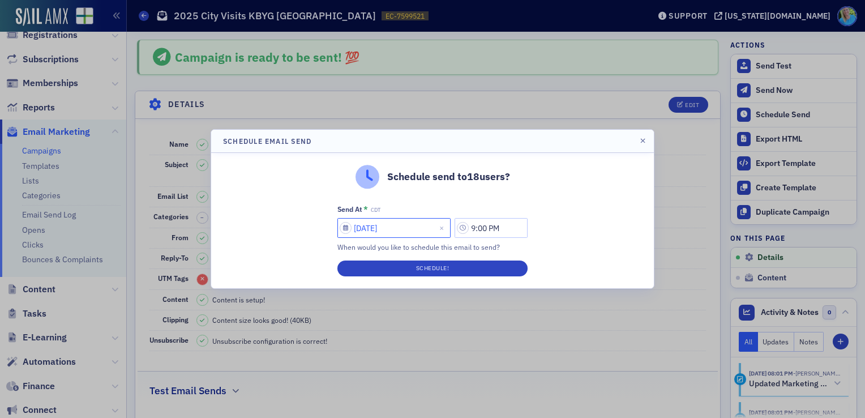
select select "7"
select select "2025"
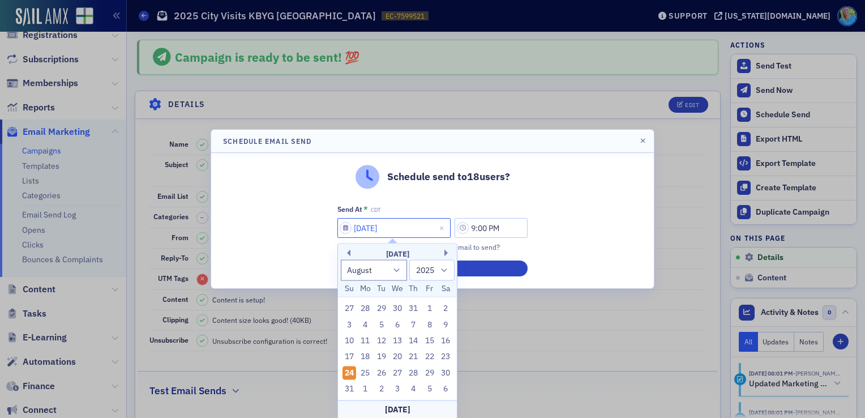
click at [384, 230] on input "[DATE]" at bounding box center [393, 228] width 113 height 20
click at [368, 376] on div "25" at bounding box center [365, 373] width 14 height 14
type input "[DATE]"
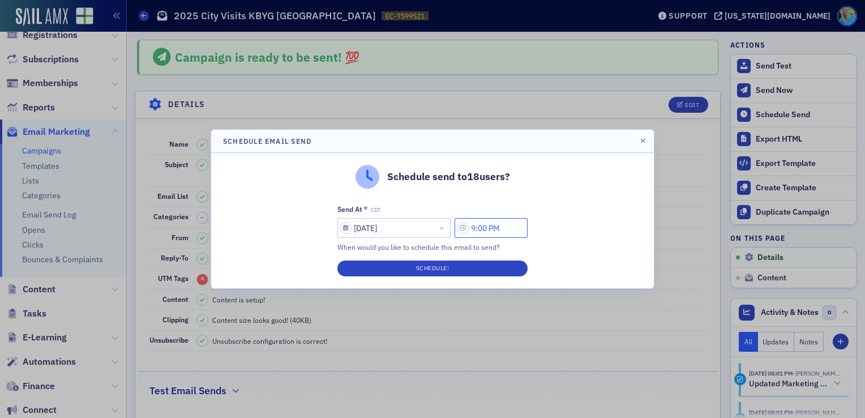
click at [478, 230] on input "9:00 PM" at bounding box center [490, 228] width 73 height 20
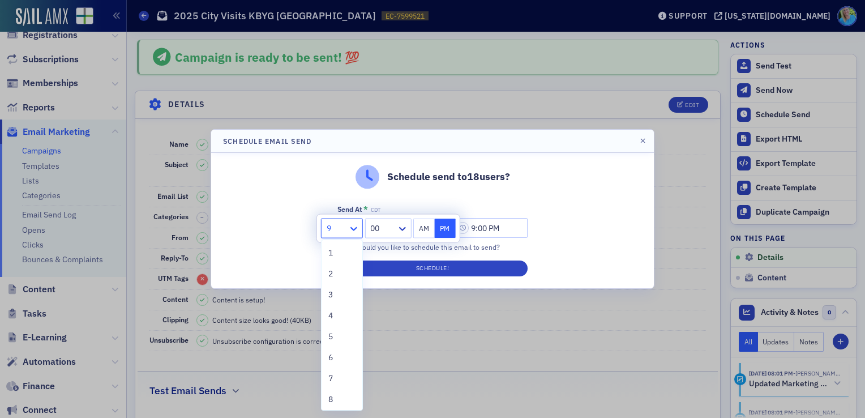
click at [358, 228] on icon at bounding box center [353, 228] width 11 height 11
click at [340, 359] on div "10" at bounding box center [341, 355] width 27 height 12
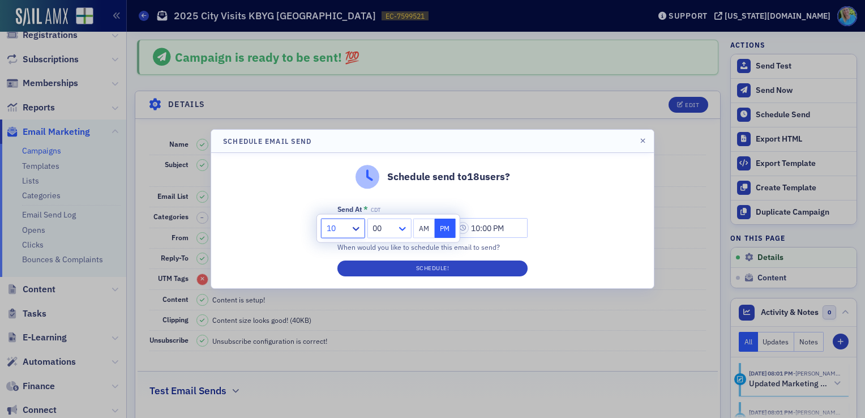
click at [407, 228] on icon at bounding box center [401, 228] width 11 height 11
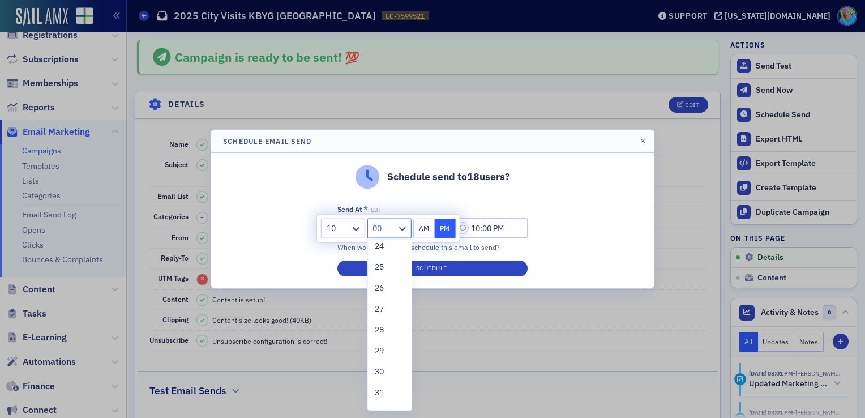
scroll to position [566, 0]
click at [378, 316] on span "30" at bounding box center [379, 315] width 9 height 12
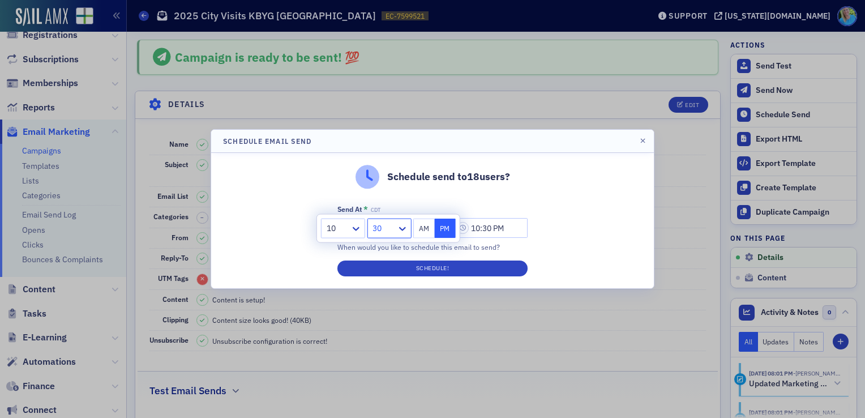
click at [414, 233] on button "AM" at bounding box center [424, 228] width 22 height 20
type input "10:30 AM"
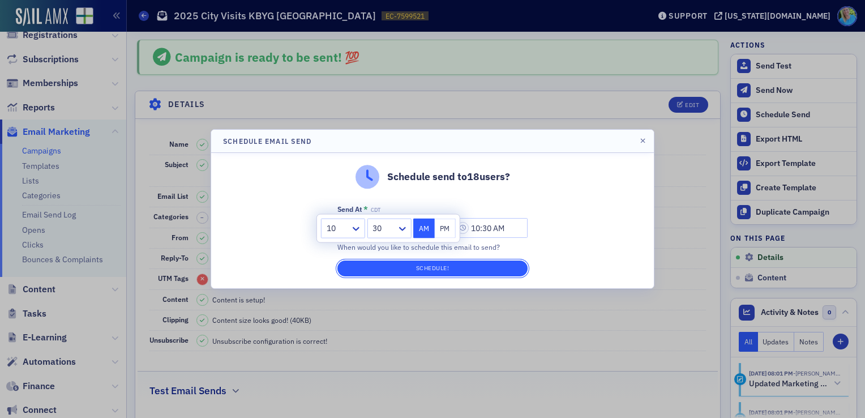
click at [423, 266] on button "Schedule!" at bounding box center [432, 268] width 190 height 16
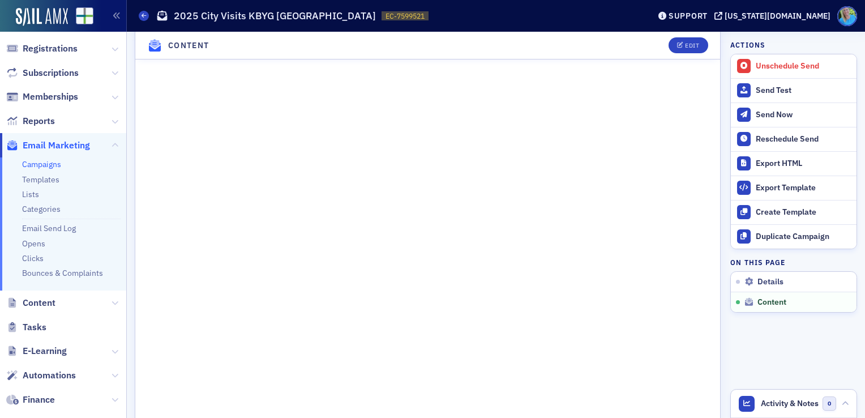
scroll to position [679, 0]
click at [50, 165] on link "Campaigns" at bounding box center [41, 164] width 39 height 10
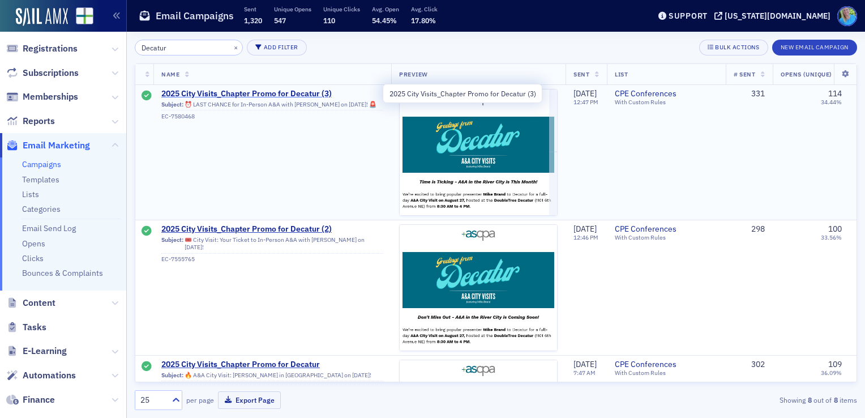
type input "Decatur"
click at [311, 94] on span "2025 City Visits_Chapter Promo for Decatur (3)" at bounding box center [272, 94] width 222 height 10
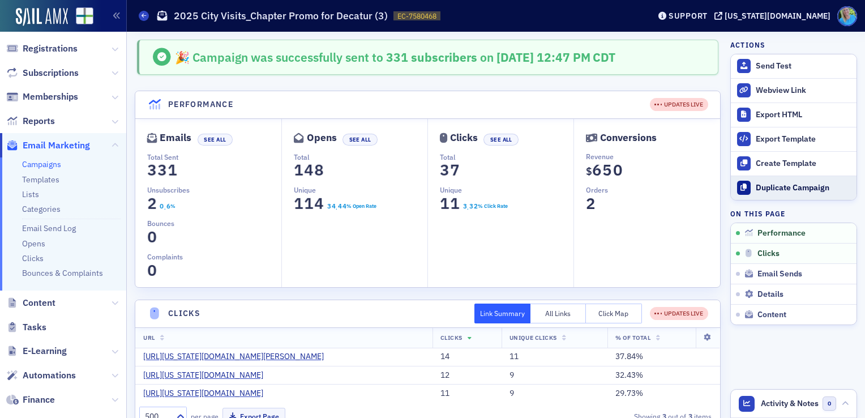
click at [777, 191] on div "Duplicate Campaign" at bounding box center [803, 188] width 95 height 10
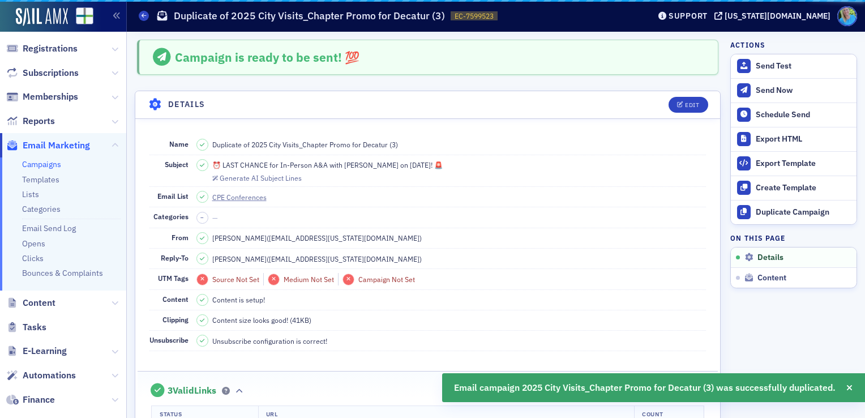
click at [785, 186] on div "Create Template" at bounding box center [803, 188] width 95 height 10
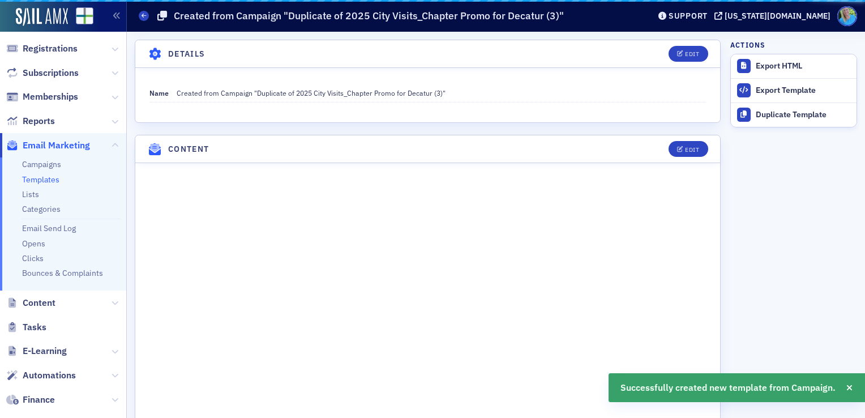
click at [693, 102] on fieldset "Name Created from Campaign "Duplicate of 2025 City Visits_Chapter Promo for Dec…" at bounding box center [427, 89] width 585 height 35
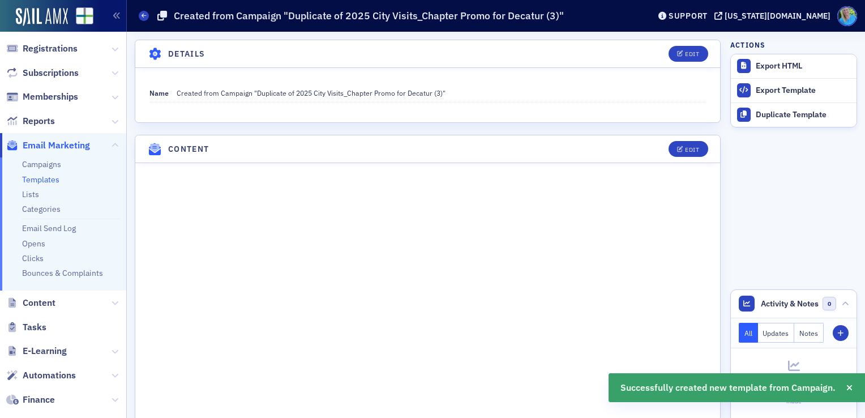
click at [221, 55] on header "Details Edit" at bounding box center [427, 54] width 585 height 28
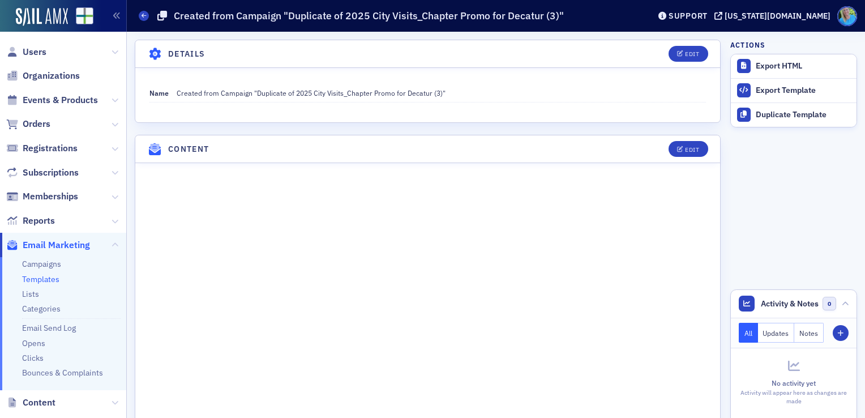
click at [55, 245] on span "Email Marketing" at bounding box center [56, 245] width 67 height 12
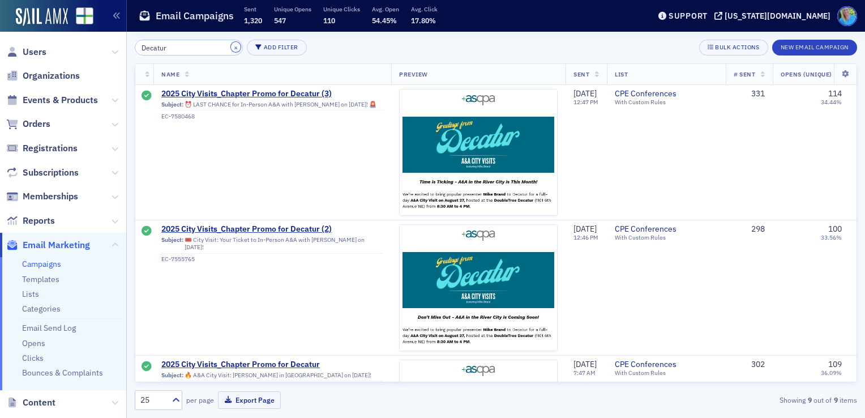
click at [231, 46] on button "×" at bounding box center [236, 47] width 10 height 10
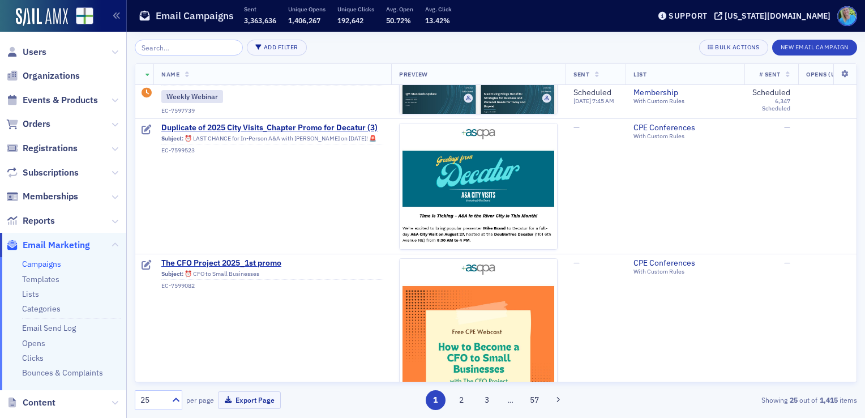
scroll to position [226, 0]
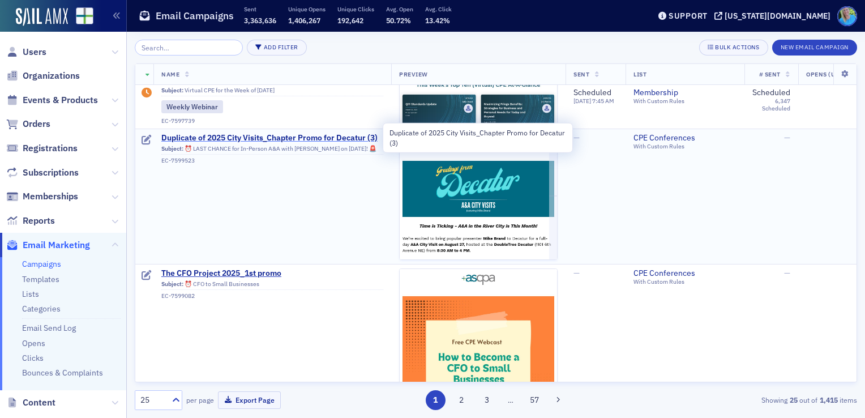
click at [252, 136] on span "Duplicate of 2025 City Visits_Chapter Promo for Decatur (3)" at bounding box center [272, 138] width 222 height 10
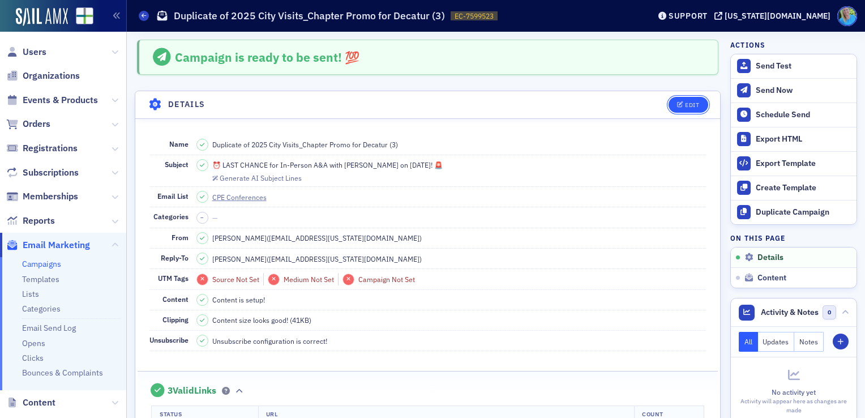
click at [685, 104] on div "Edit" at bounding box center [692, 105] width 14 height 6
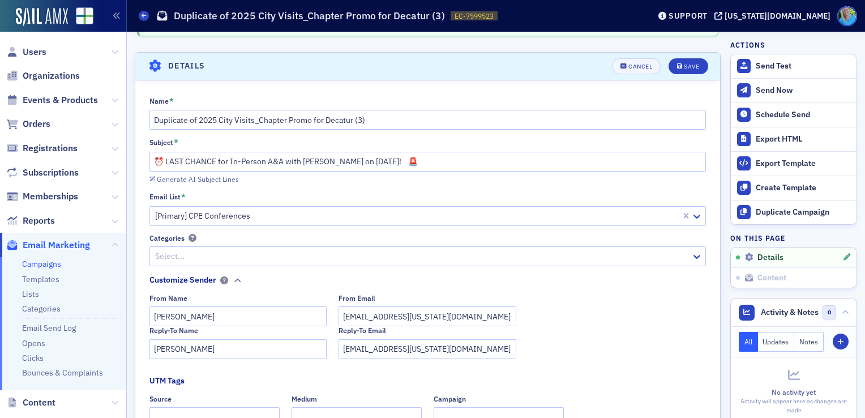
scroll to position [52, 0]
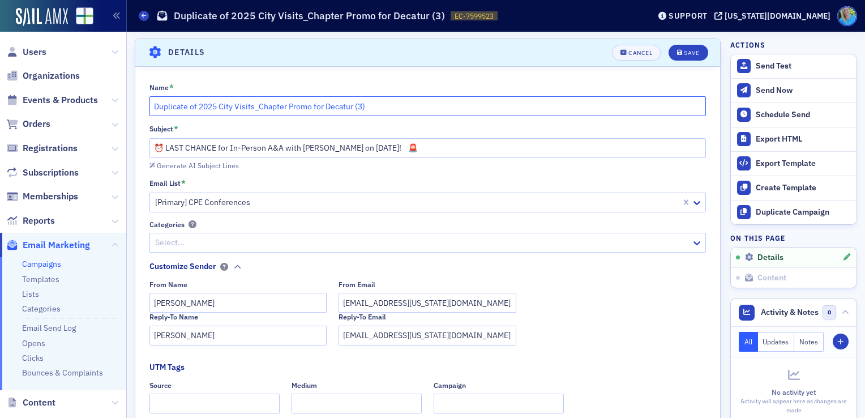
drag, startPoint x: 201, startPoint y: 101, endPoint x: 146, endPoint y: 102, distance: 54.9
click at [146, 102] on div "Name * Duplicate of 2025 City Visits_Chapter Promo for Decatur (3) Subject * ⏰ …" at bounding box center [427, 304] width 585 height 442
type input "2025 City Visits KBYG: Decatur"
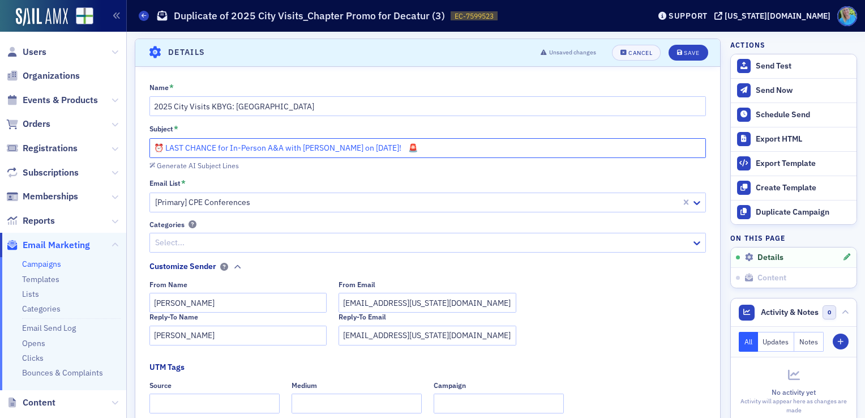
drag, startPoint x: 428, startPoint y: 145, endPoint x: 152, endPoint y: 138, distance: 276.3
click at [152, 138] on input "⏰ LAST CHANCE for In-Person A&A with [PERSON_NAME] on [DATE]! 🚨" at bounding box center [427, 148] width 557 height 20
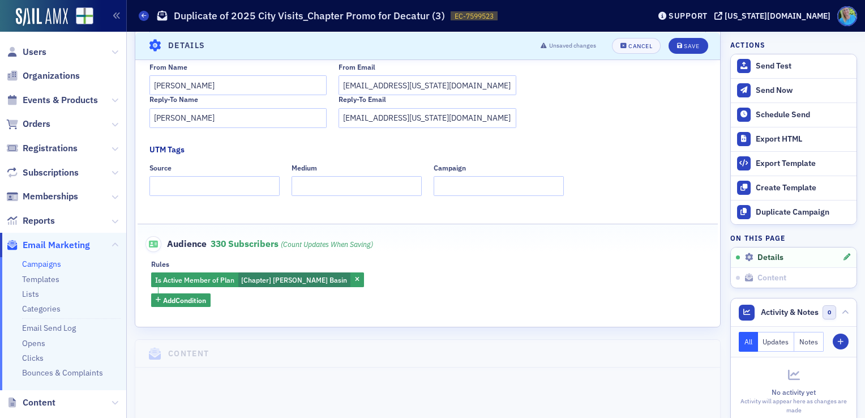
scroll to position [278, 0]
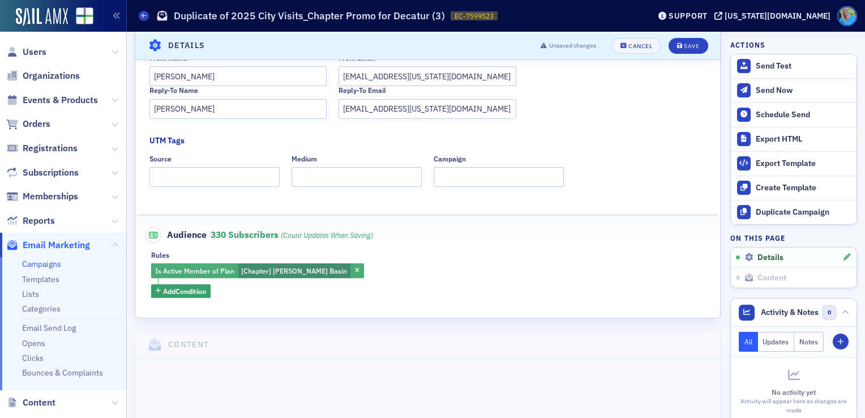
type input "Attendee Info: City Visit in the River City"
click at [323, 270] on div "Is Active Member of Plan [Chapter] Wheeler Basin" at bounding box center [257, 270] width 213 height 15
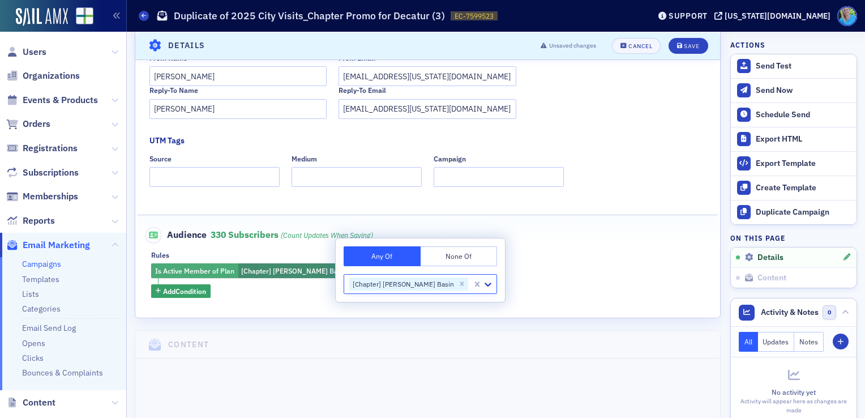
click at [352, 272] on span "button" at bounding box center [357, 270] width 10 height 10
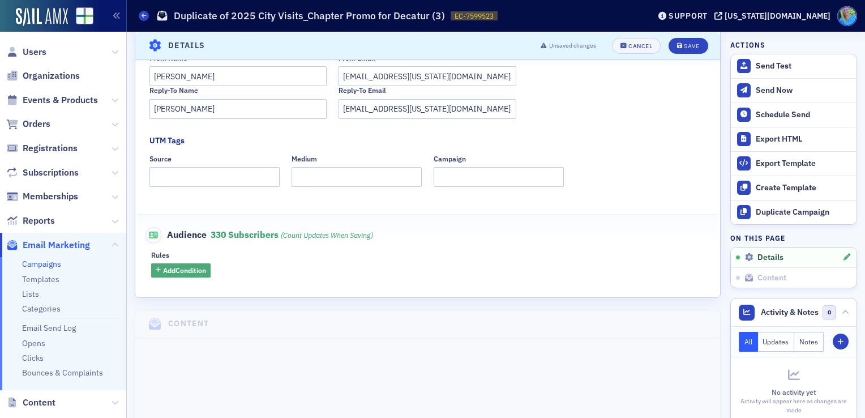
click at [190, 272] on span "Add Condition" at bounding box center [184, 270] width 43 height 10
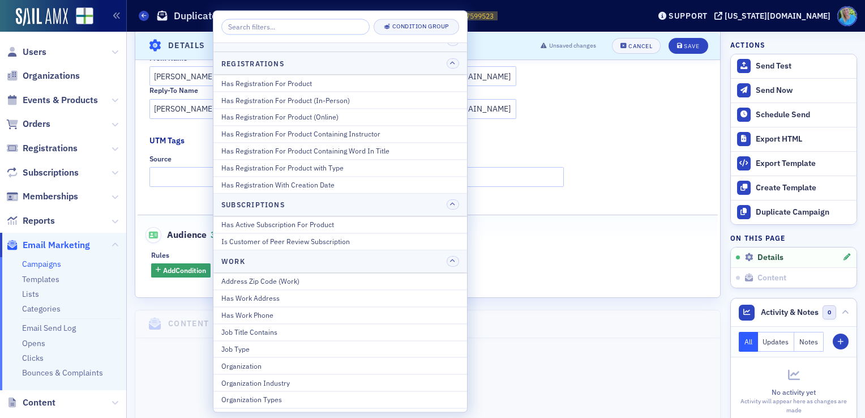
scroll to position [1433, 0]
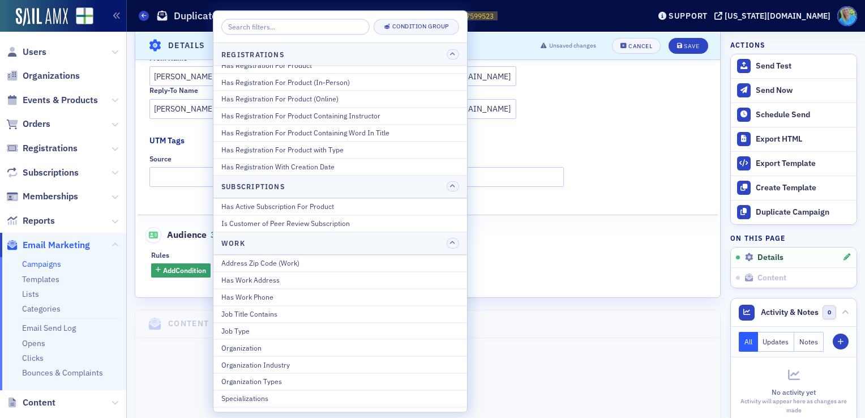
drag, startPoint x: 295, startPoint y: 158, endPoint x: 396, endPoint y: 188, distance: 104.4
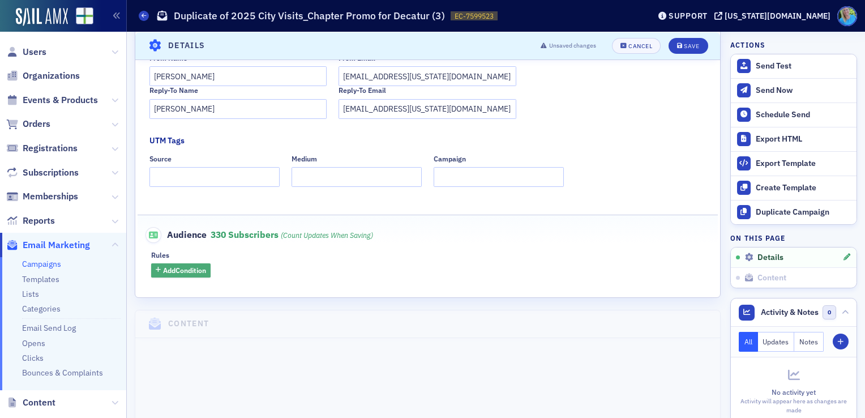
click at [188, 265] on span "Add Condition" at bounding box center [184, 270] width 43 height 10
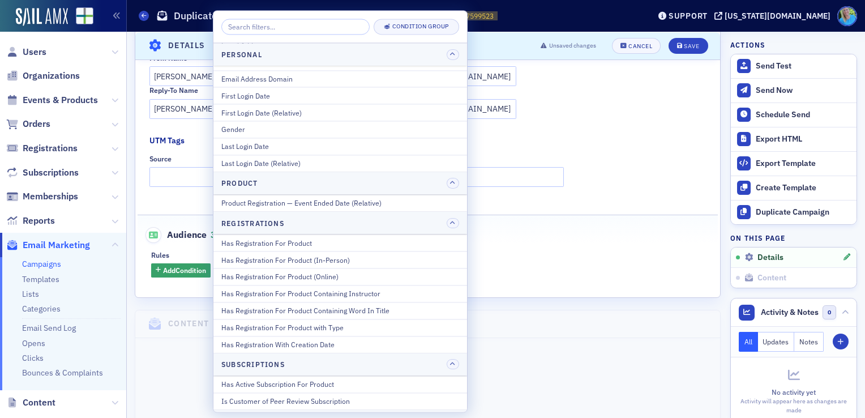
scroll to position [1302, 0]
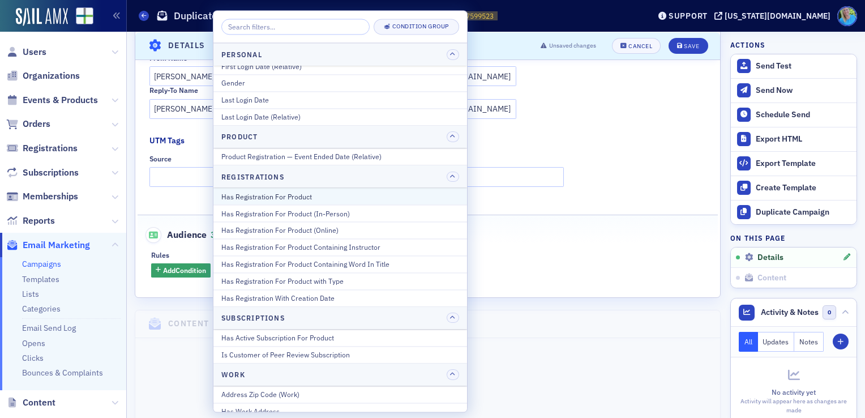
click at [308, 191] on div "Has Registration For Product" at bounding box center [340, 196] width 238 height 10
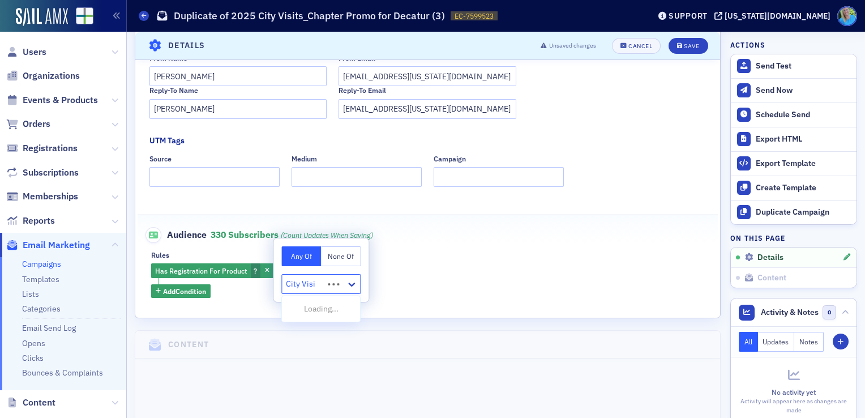
type input "City Visit"
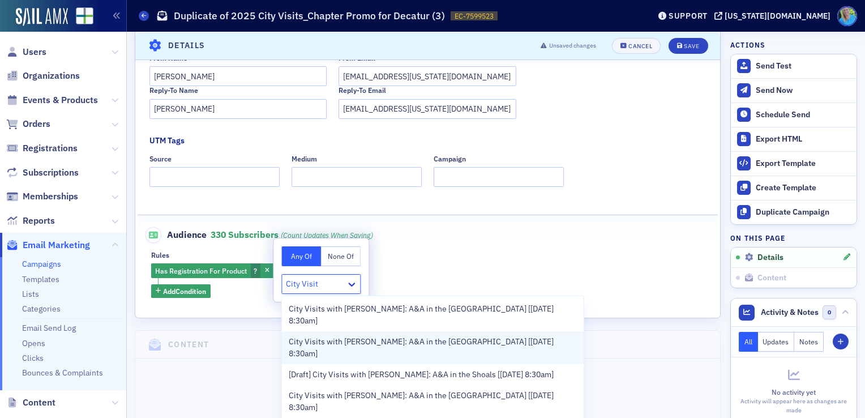
click at [339, 336] on span "City Visits with [PERSON_NAME]: A&A in the [GEOGRAPHIC_DATA] [[DATE] 8:30am]" at bounding box center [433, 348] width 288 height 24
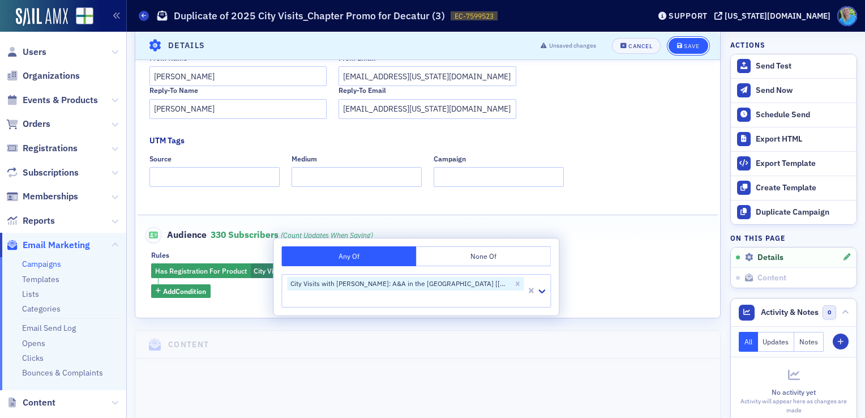
click at [677, 44] on span "Save" at bounding box center [688, 45] width 22 height 6
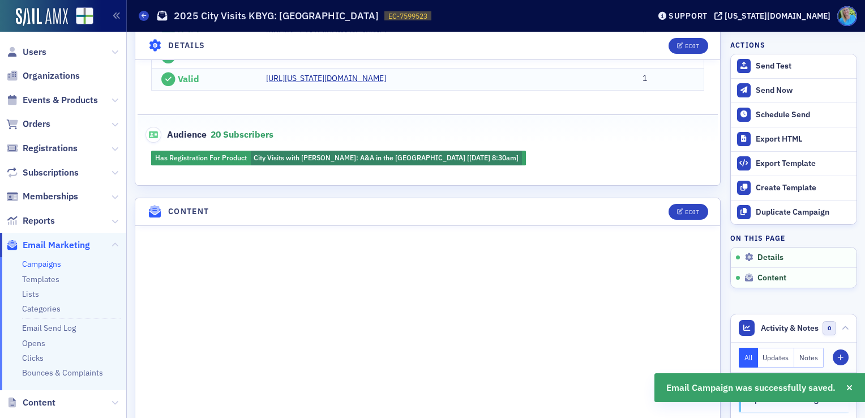
scroll to position [392, 0]
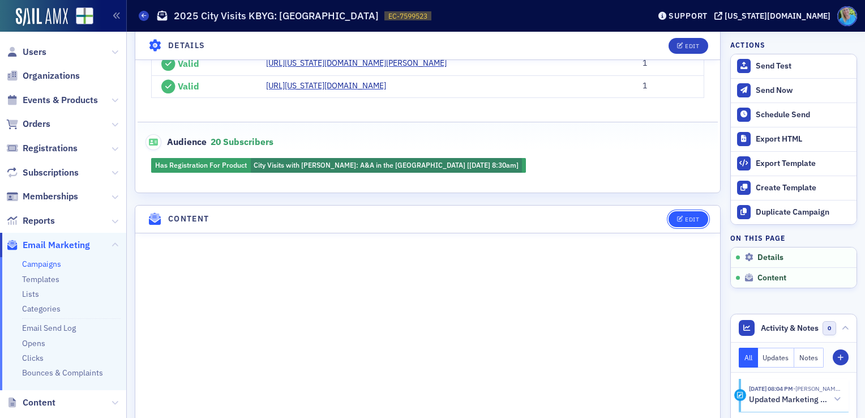
click at [685, 222] on div "Edit" at bounding box center [692, 219] width 14 height 6
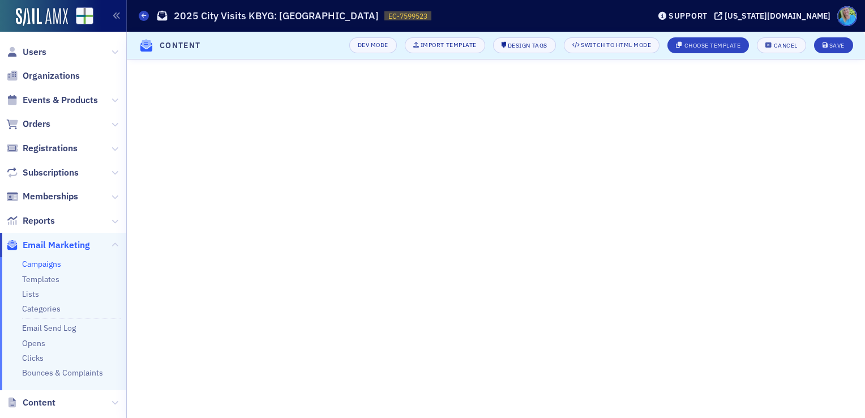
scroll to position [192, 0]
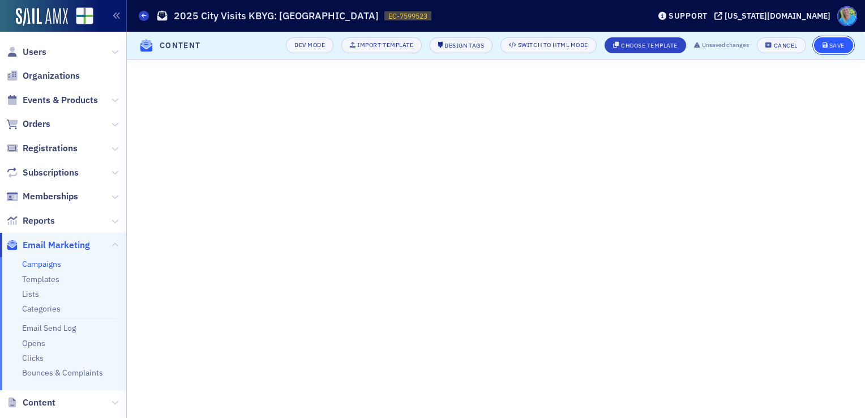
click at [834, 49] on button "Save" at bounding box center [833, 45] width 39 height 16
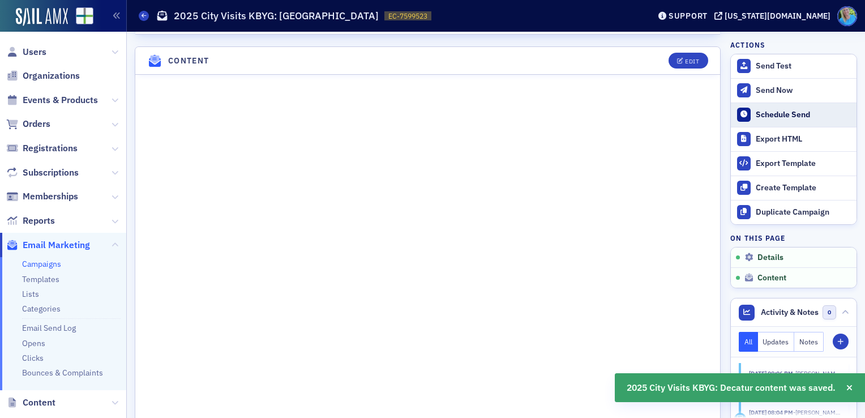
scroll to position [533, 0]
click at [778, 112] on div "Schedule Send" at bounding box center [803, 115] width 95 height 10
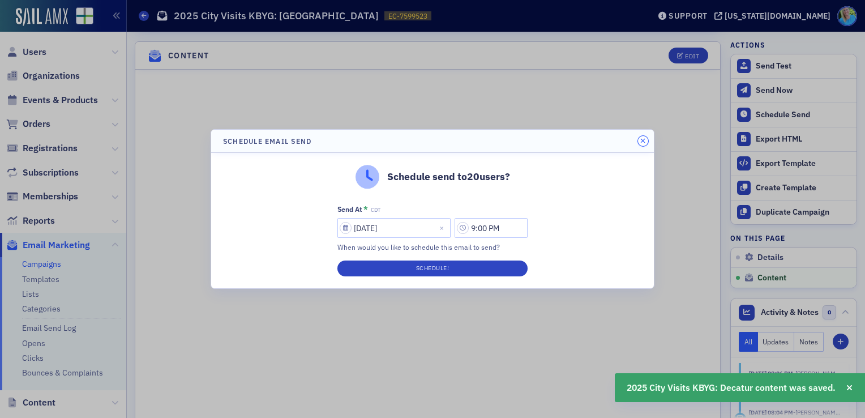
click at [638, 142] on button "button" at bounding box center [643, 141] width 10 height 10
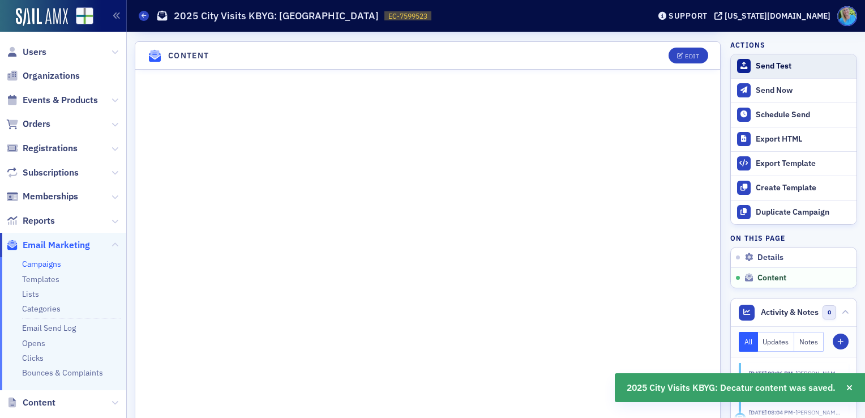
click at [768, 65] on div "Send Test" at bounding box center [803, 66] width 95 height 10
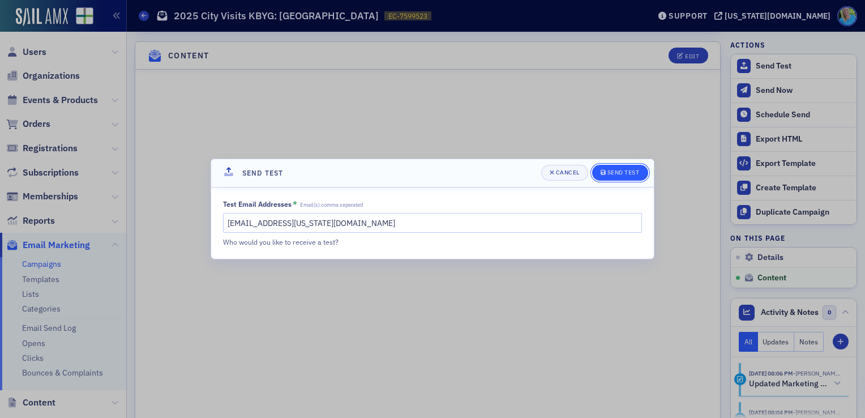
click at [600, 173] on icon "submit" at bounding box center [602, 172] width 5 height 6
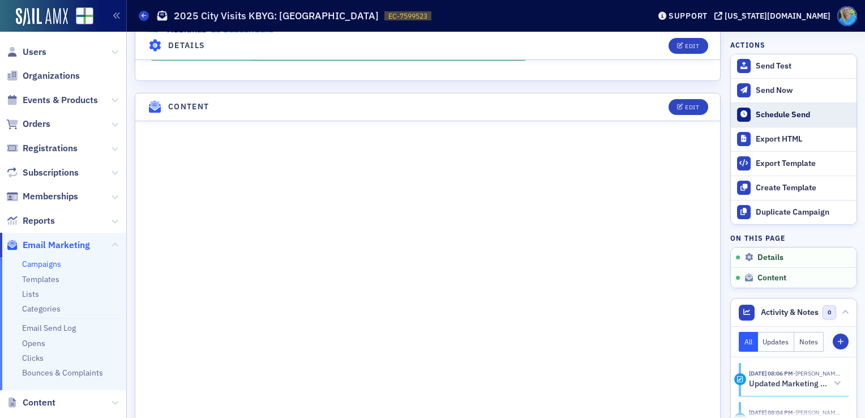
click at [779, 113] on div "Schedule Send" at bounding box center [803, 115] width 95 height 10
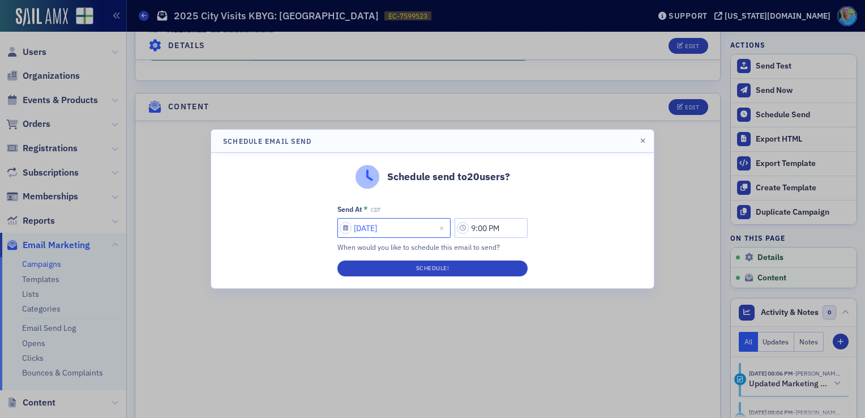
click at [400, 230] on input "[DATE]" at bounding box center [393, 228] width 113 height 20
select select "7"
select select "2025"
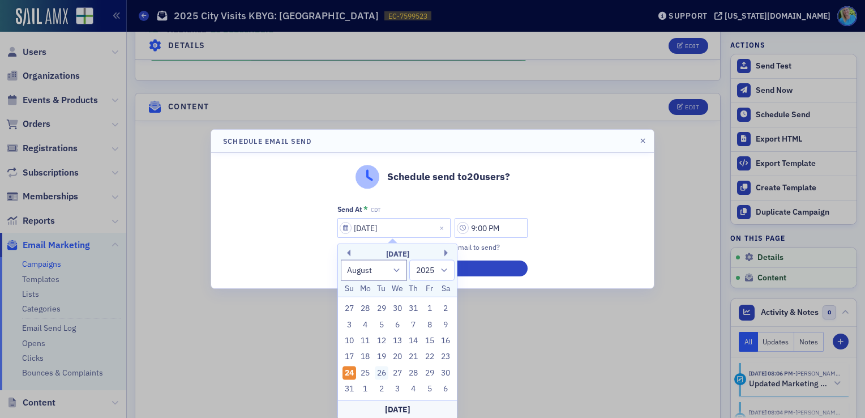
click at [381, 374] on div "26" at bounding box center [382, 373] width 14 height 14
type input "08/26/2025"
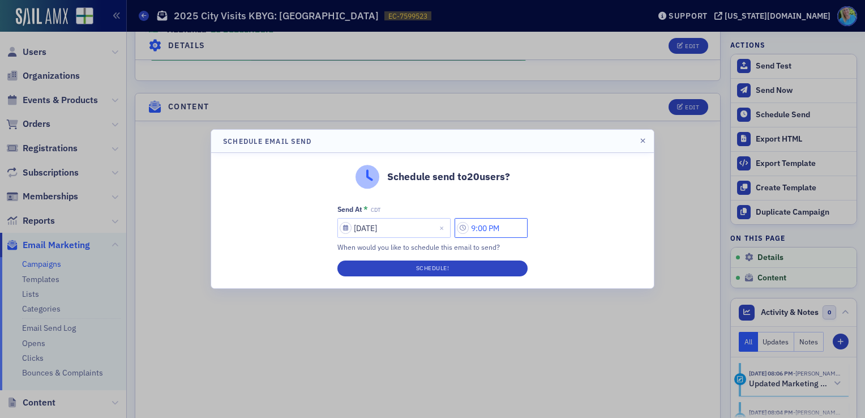
click at [473, 230] on input "9:00 PM" at bounding box center [490, 228] width 73 height 20
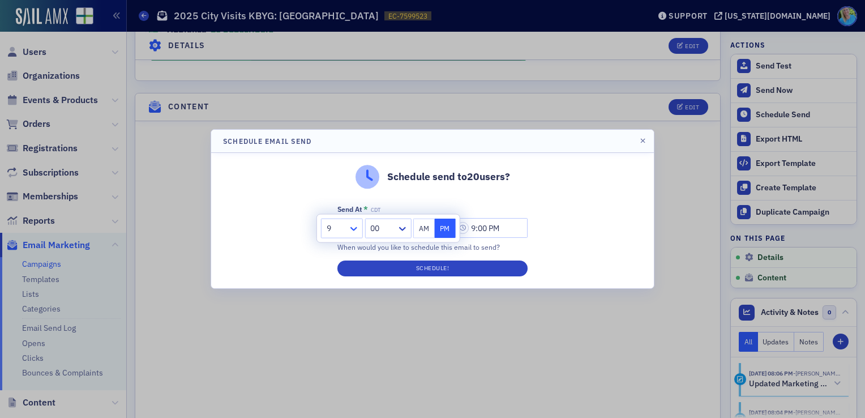
click at [350, 226] on icon at bounding box center [353, 228] width 11 height 11
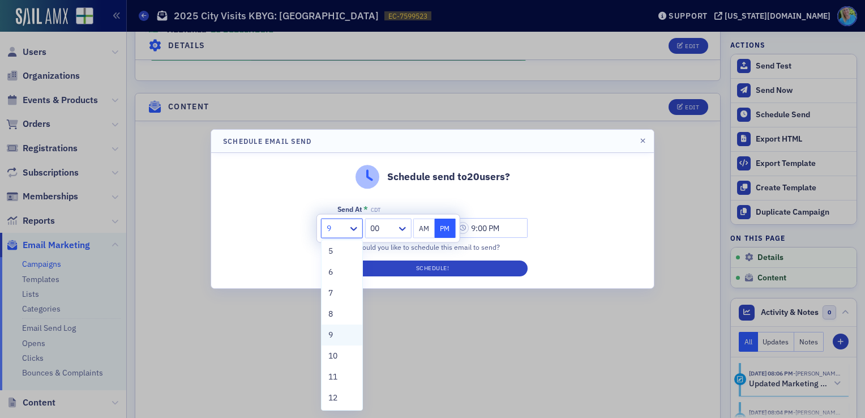
scroll to position [86, 0]
click at [344, 355] on div "10" at bounding box center [341, 355] width 27 height 12
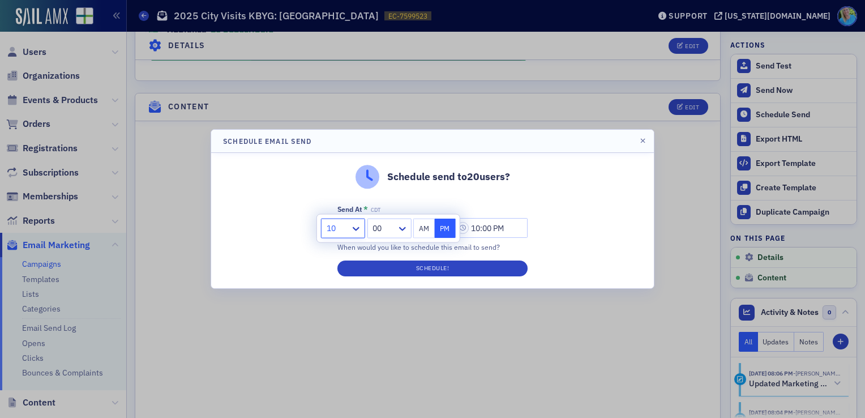
click at [396, 225] on div "00" at bounding box center [381, 228] width 29 height 16
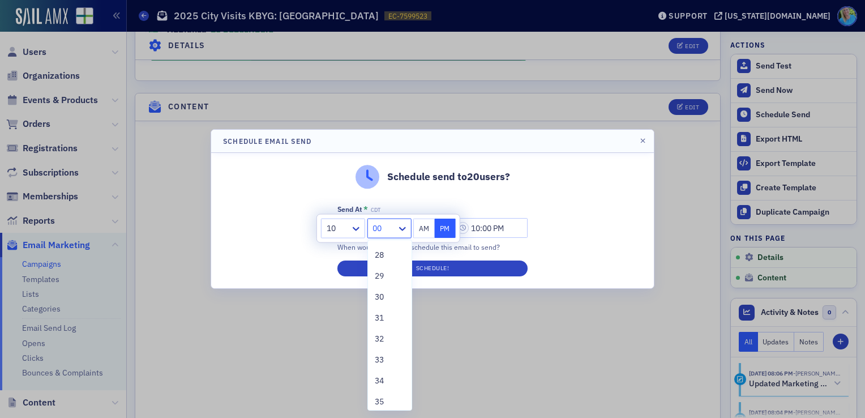
scroll to position [623, 0]
click at [378, 267] on div "30" at bounding box center [390, 258] width 44 height 21
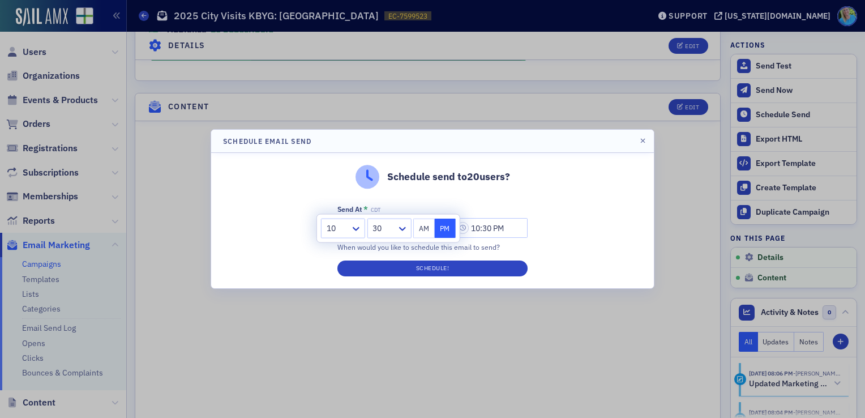
click at [421, 229] on button "AM" at bounding box center [424, 228] width 22 height 20
type input "10:30 AM"
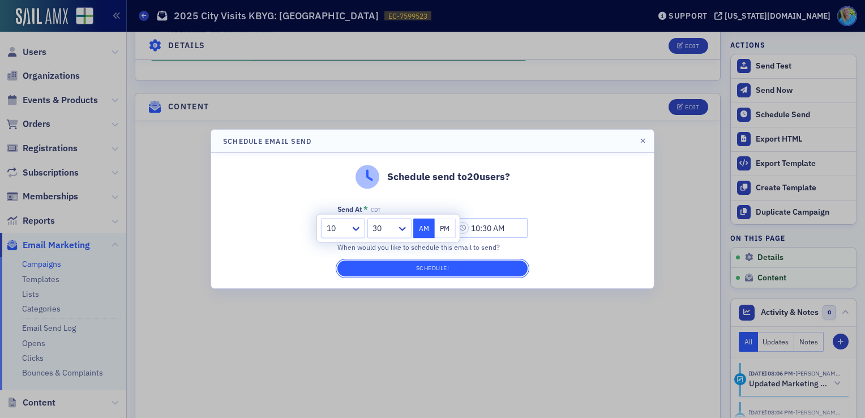
click at [423, 263] on button "Schedule!" at bounding box center [432, 268] width 190 height 16
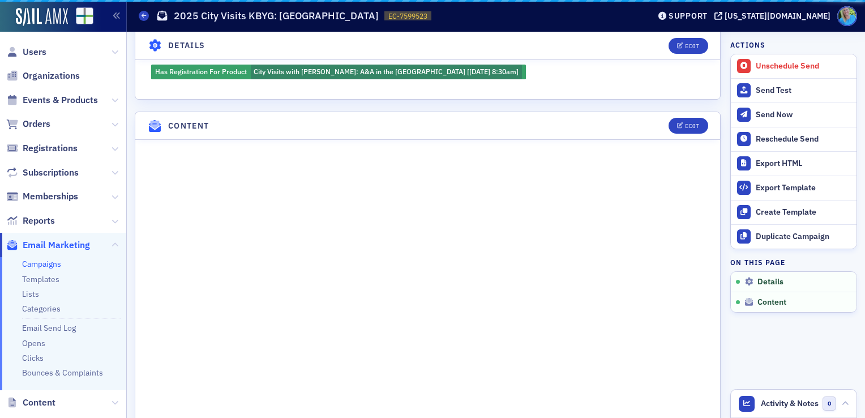
scroll to position [551, 0]
